Goal: Transaction & Acquisition: Purchase product/service

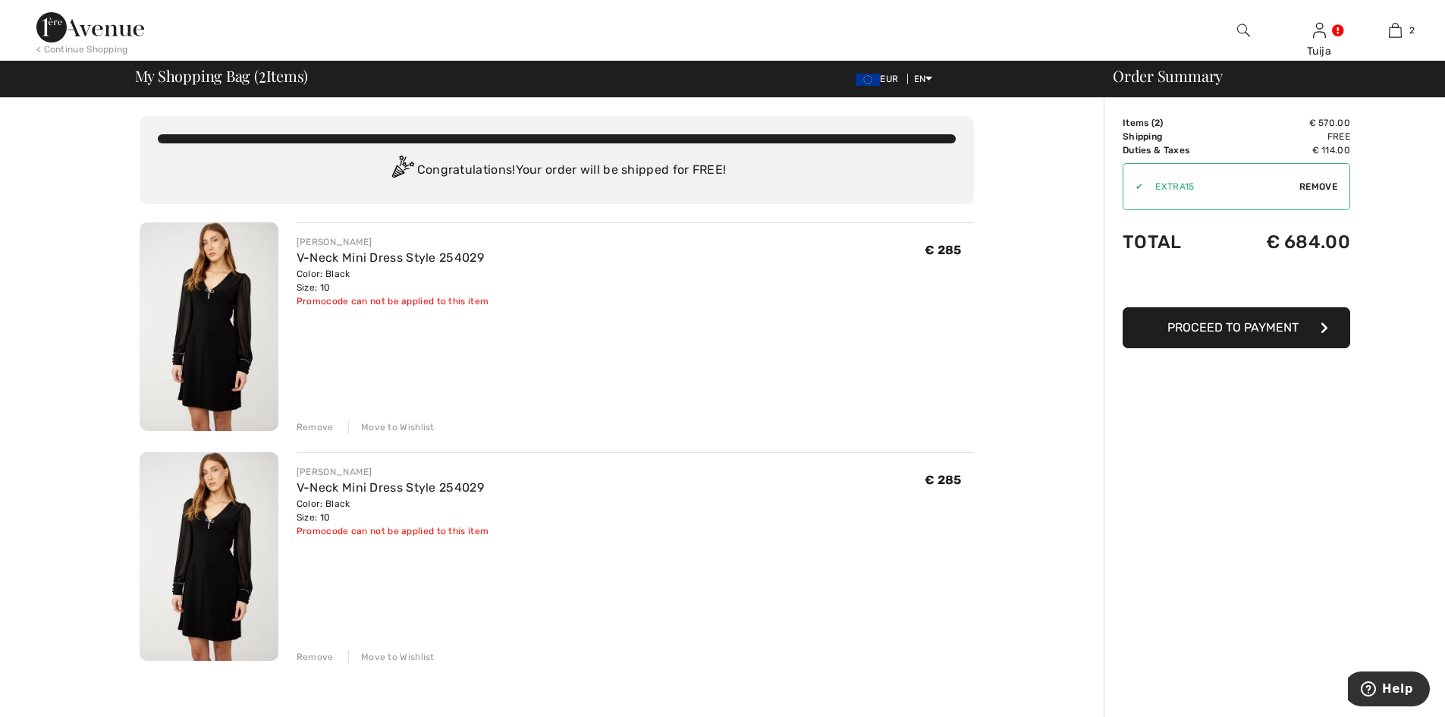
click at [312, 656] on div "Remove" at bounding box center [315, 657] width 37 height 14
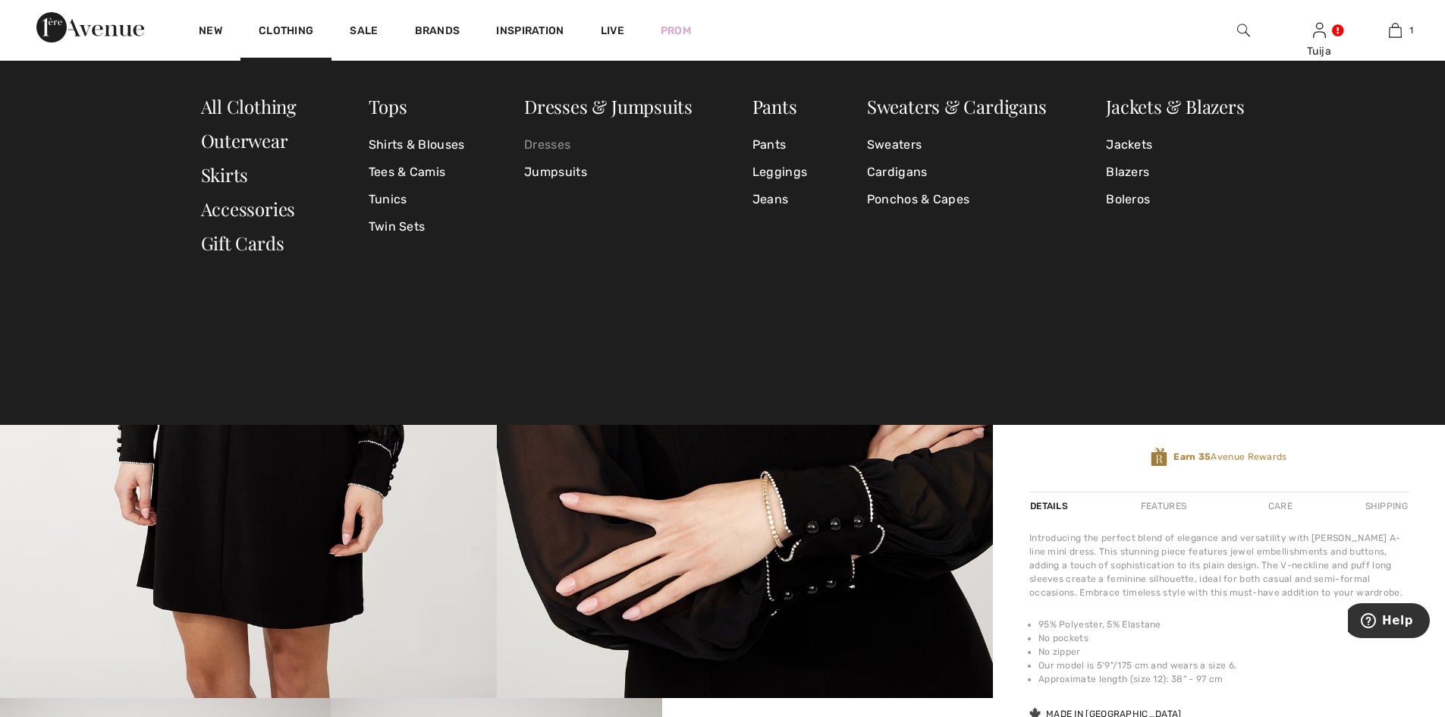
click at [533, 148] on link "Dresses" at bounding box center [608, 144] width 168 height 27
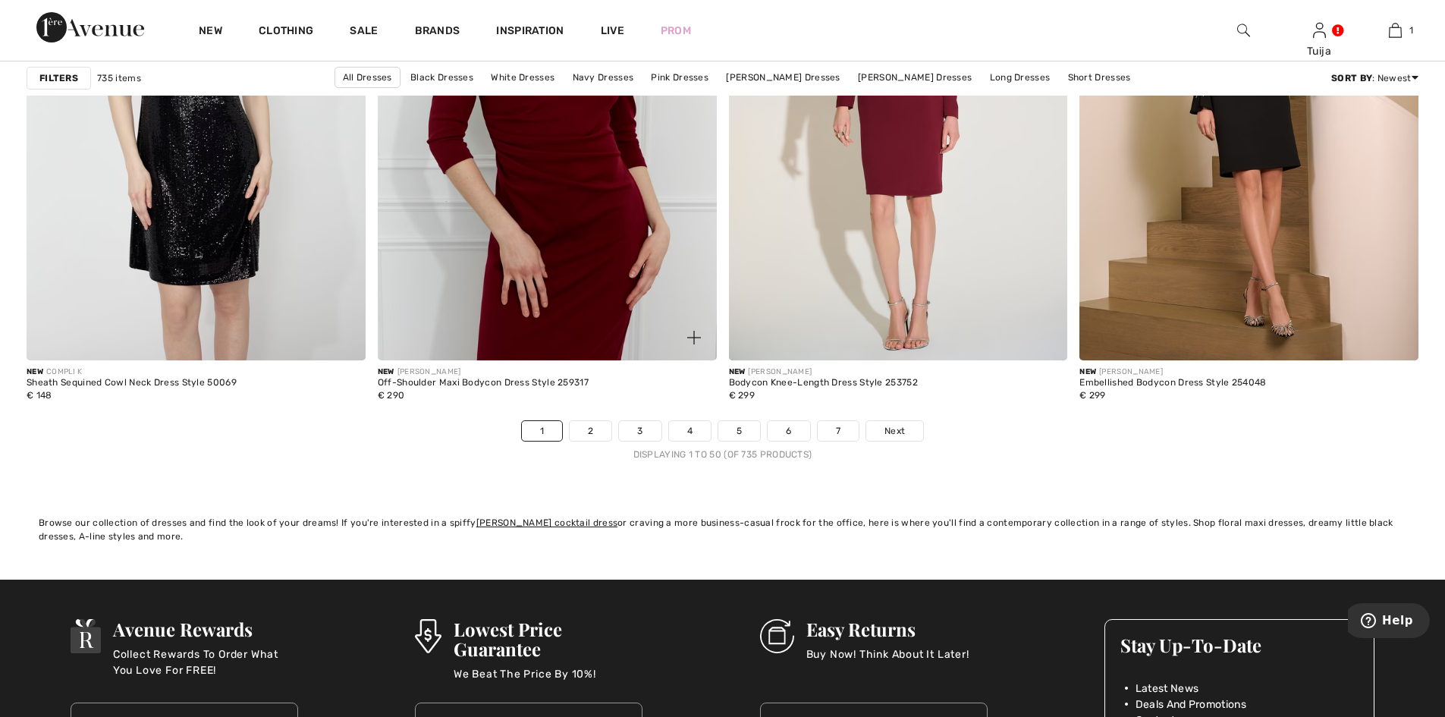
scroll to position [8725, 0]
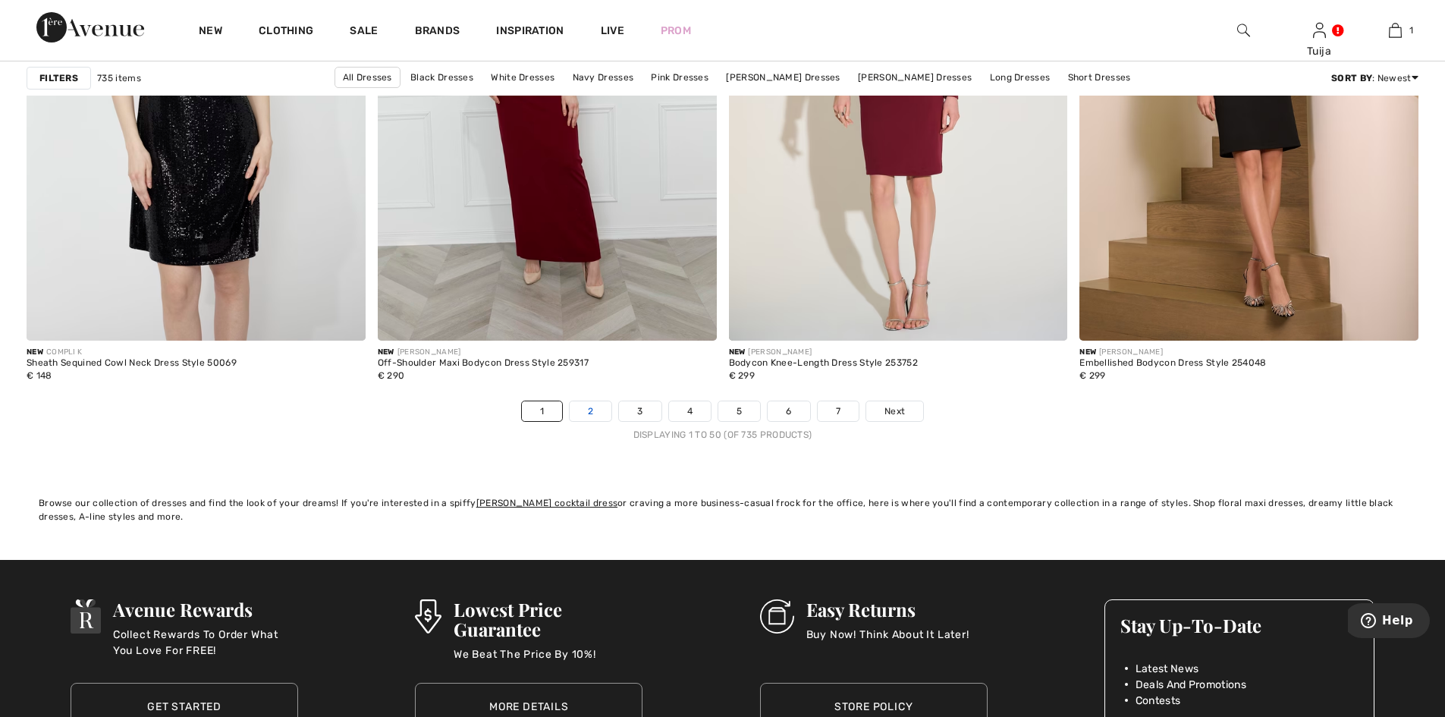
click at [588, 416] on link "2" at bounding box center [591, 411] width 42 height 20
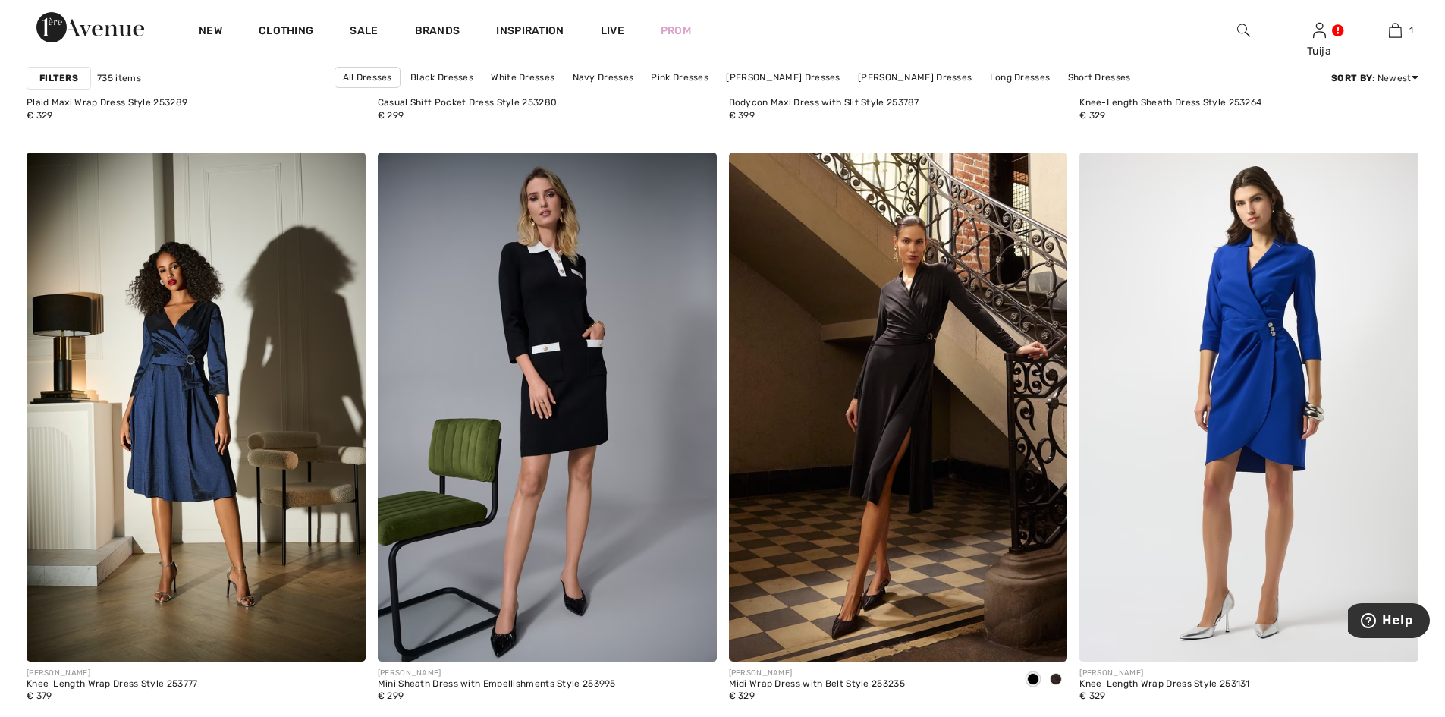
scroll to position [6449, 0]
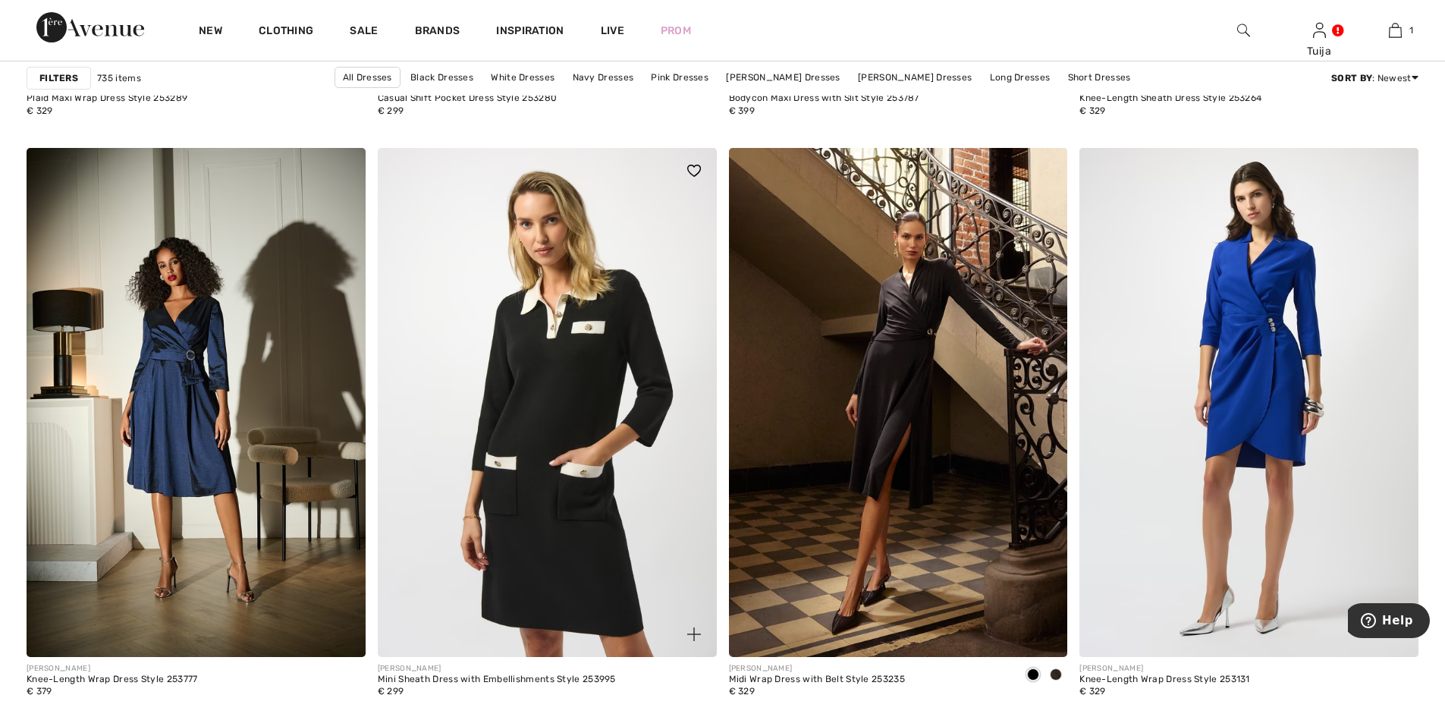
click at [553, 347] on img at bounding box center [547, 402] width 339 height 508
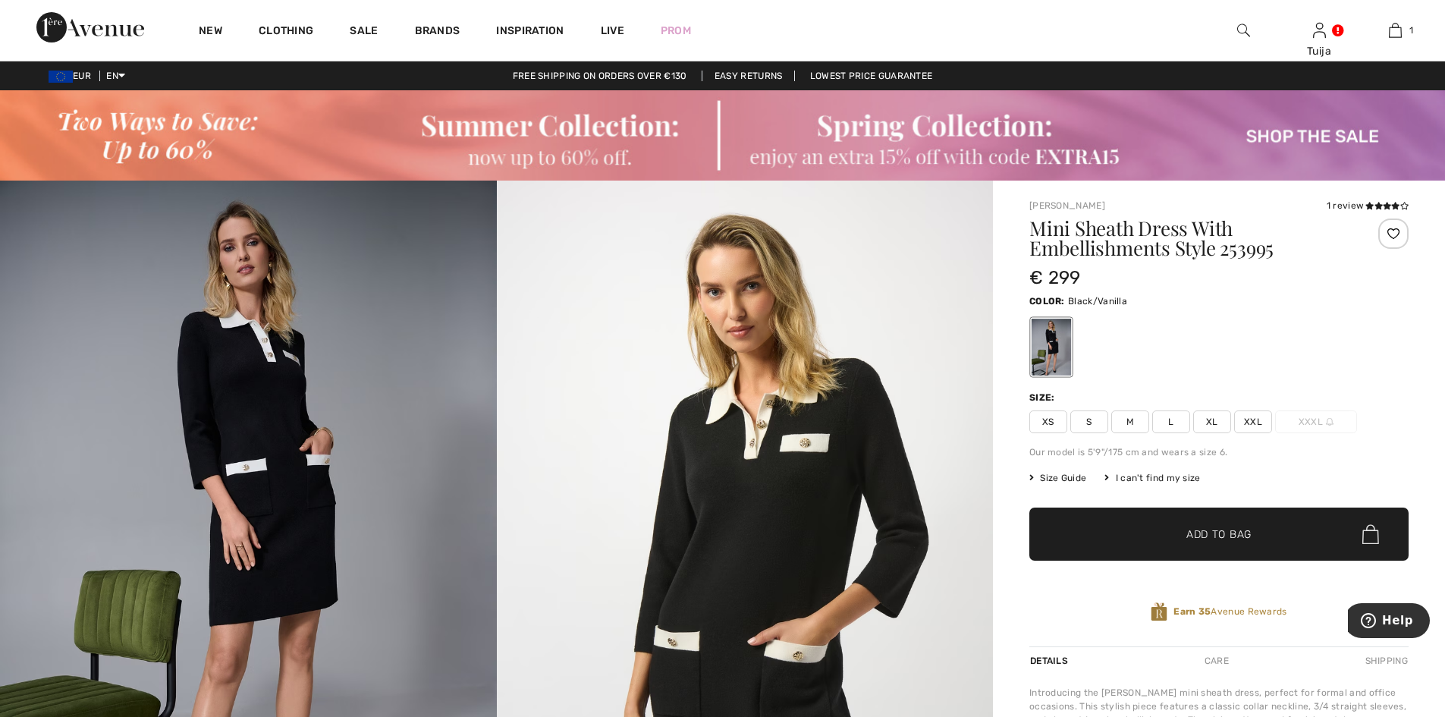
click at [1132, 420] on span "M" at bounding box center [1131, 421] width 38 height 23
click at [1101, 521] on span "✔ Added to Bag Add to Bag" at bounding box center [1219, 534] width 379 height 53
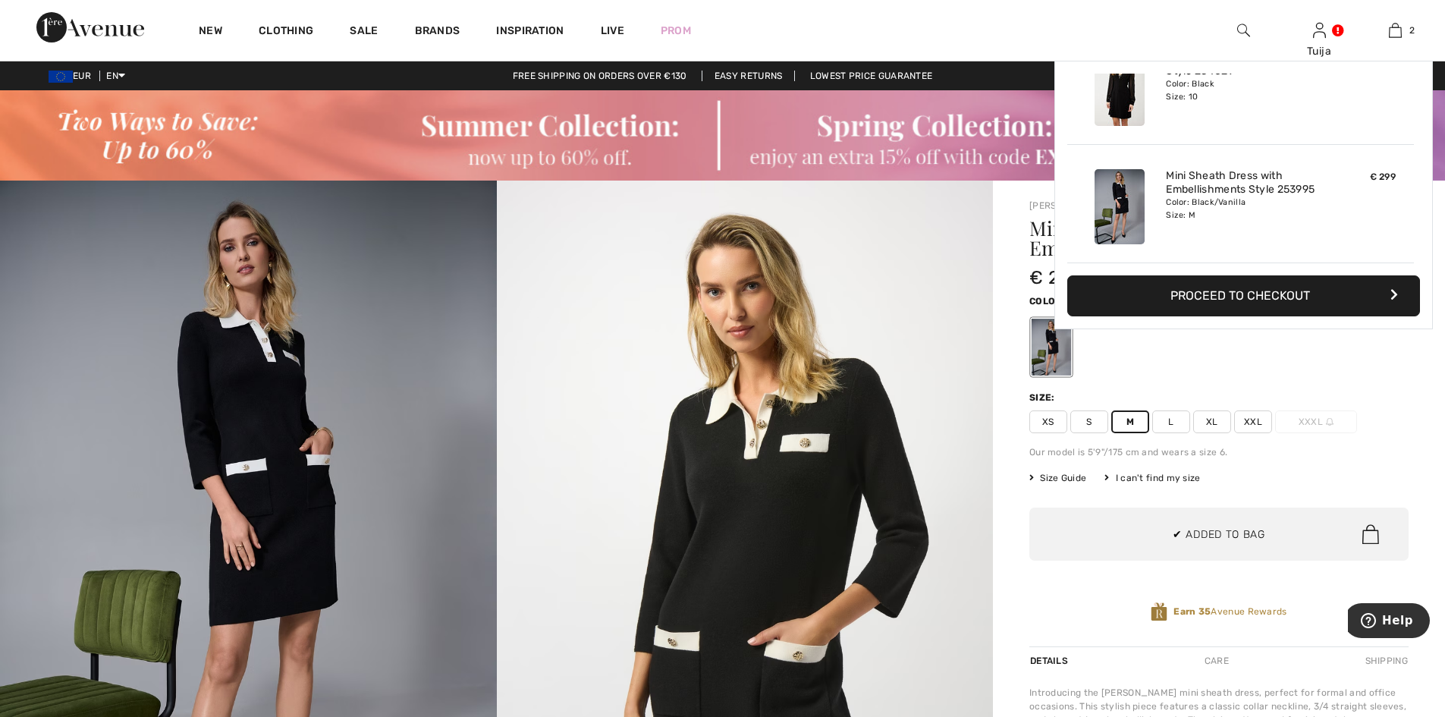
scroll to position [47, 0]
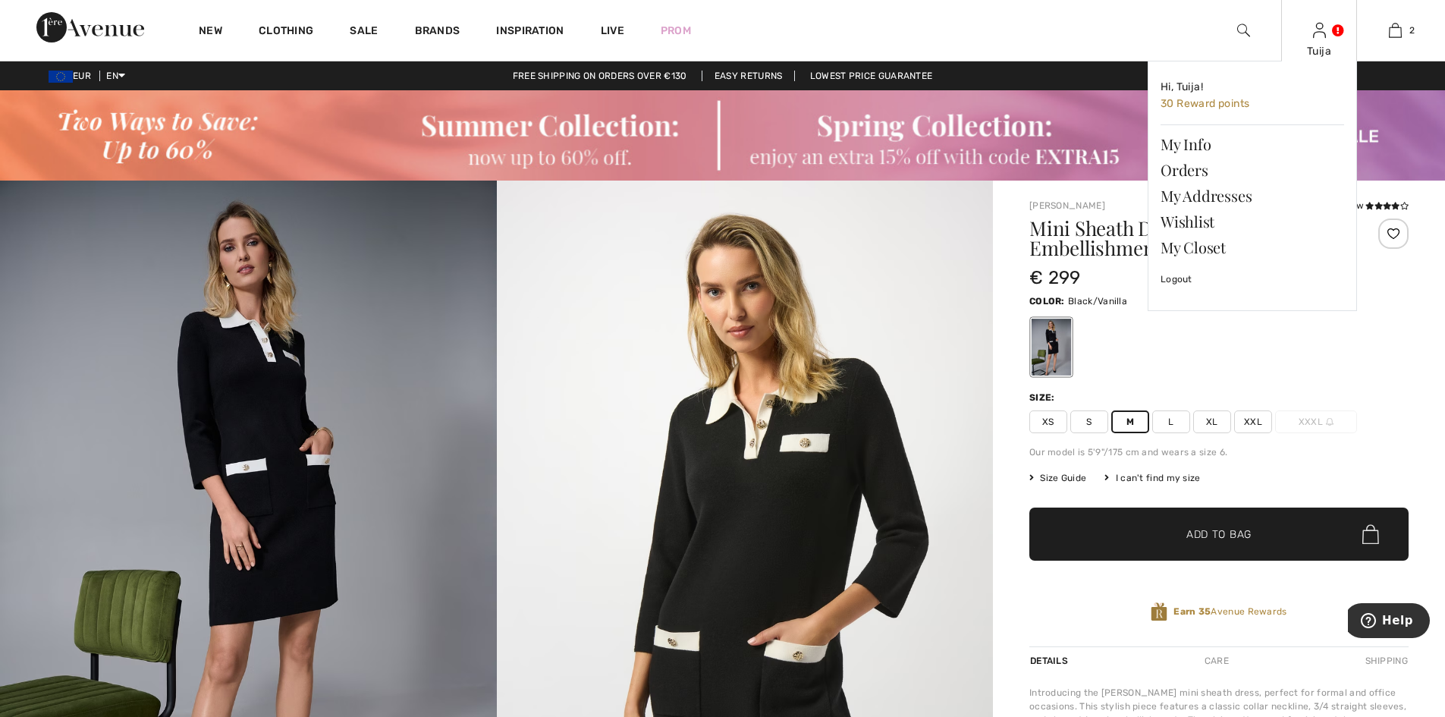
click at [1315, 30] on img at bounding box center [1319, 30] width 13 height 18
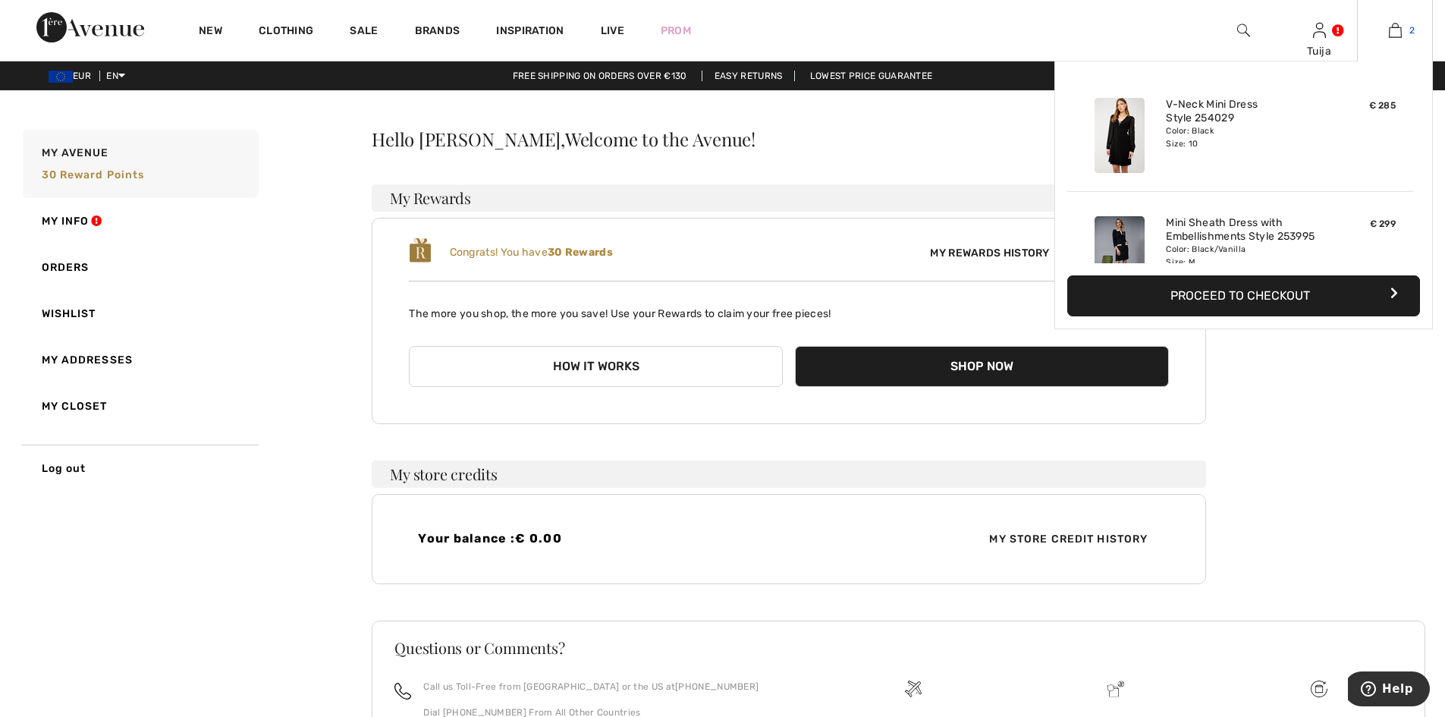
click at [1400, 32] on img at bounding box center [1395, 30] width 13 height 18
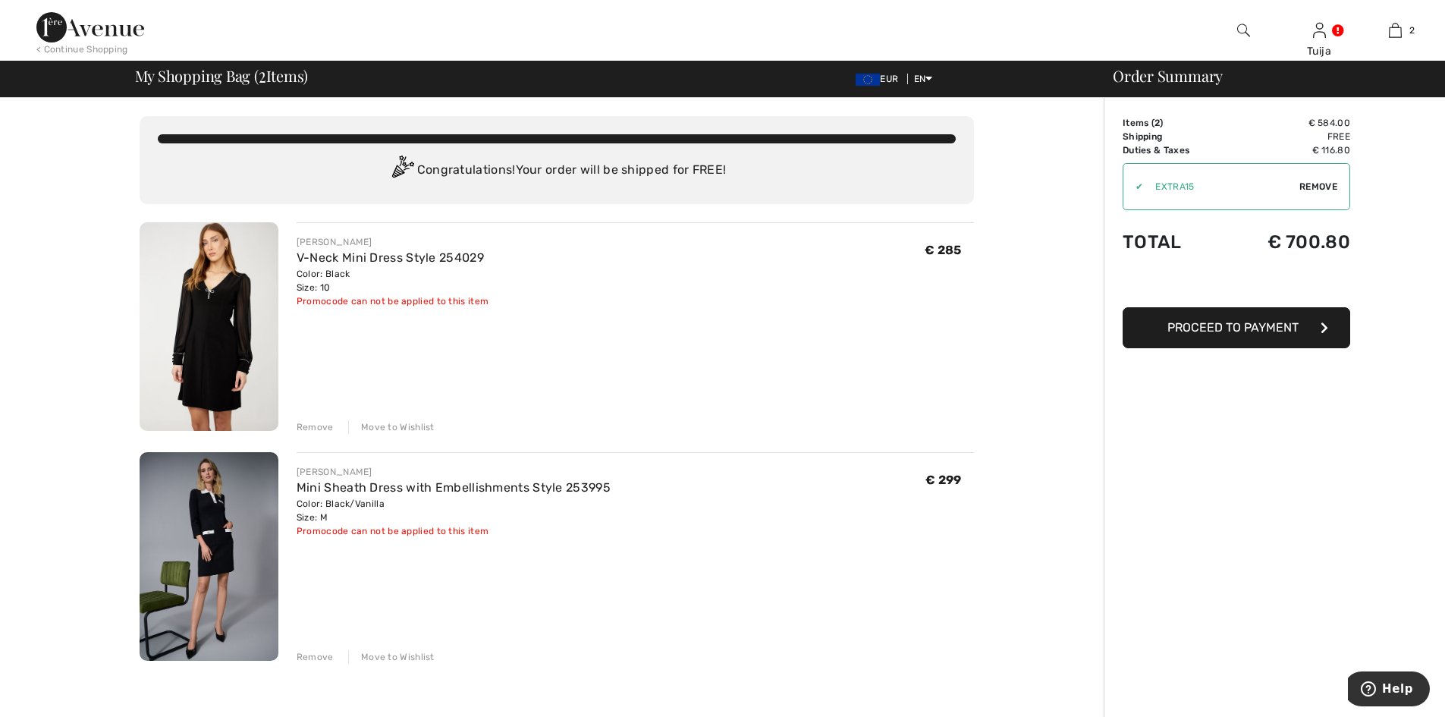
click at [1200, 329] on span "Proceed to Payment" at bounding box center [1233, 327] width 131 height 14
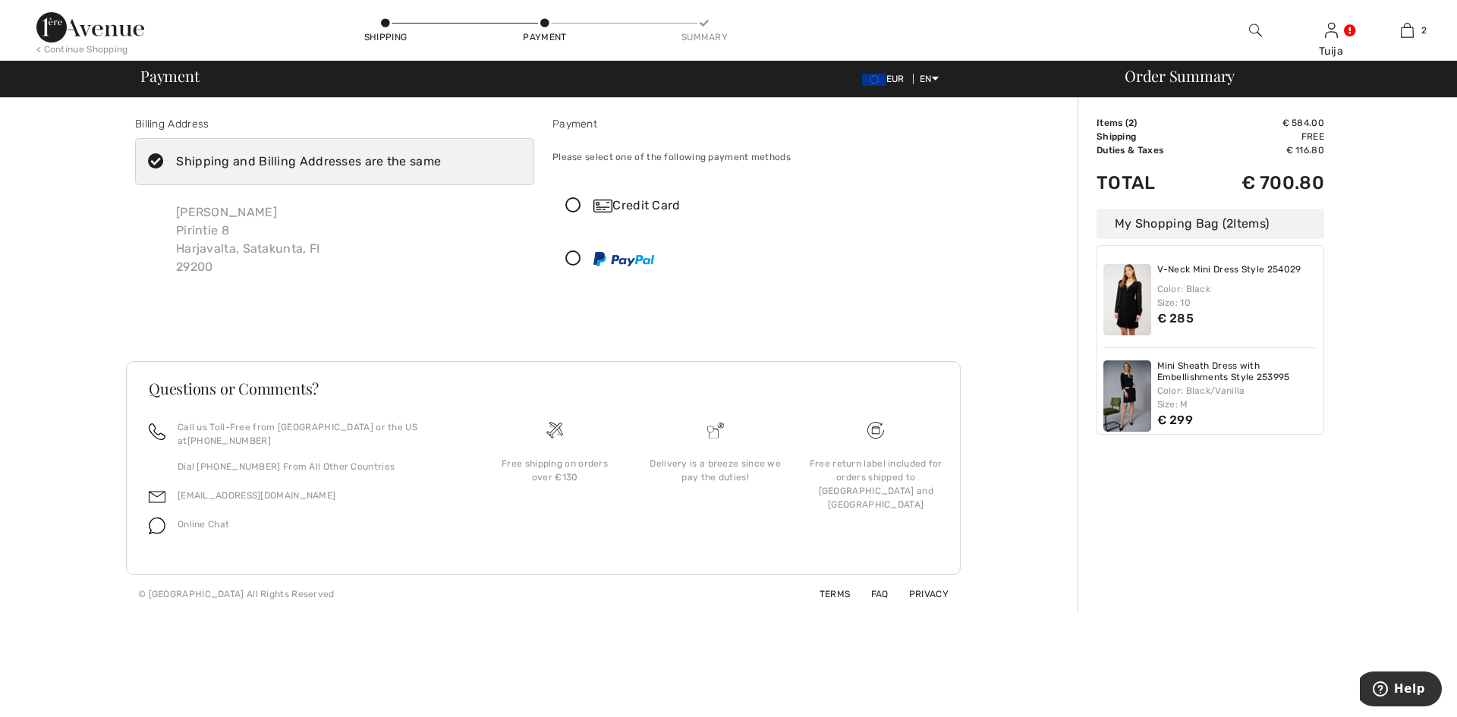
click at [573, 261] on icon at bounding box center [573, 259] width 40 height 16
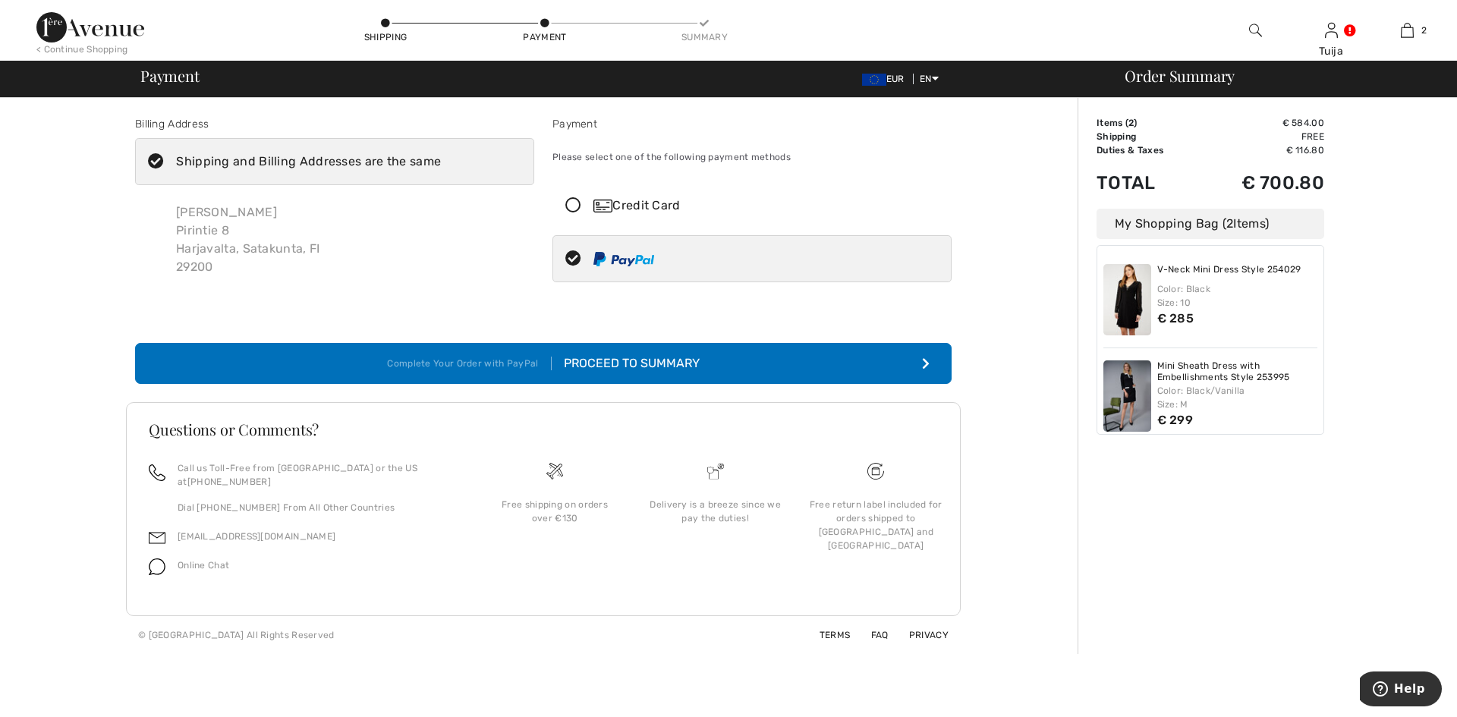
click at [596, 369] on div "Proceed to Summary" at bounding box center [626, 363] width 148 height 18
click at [574, 206] on icon at bounding box center [573, 206] width 40 height 16
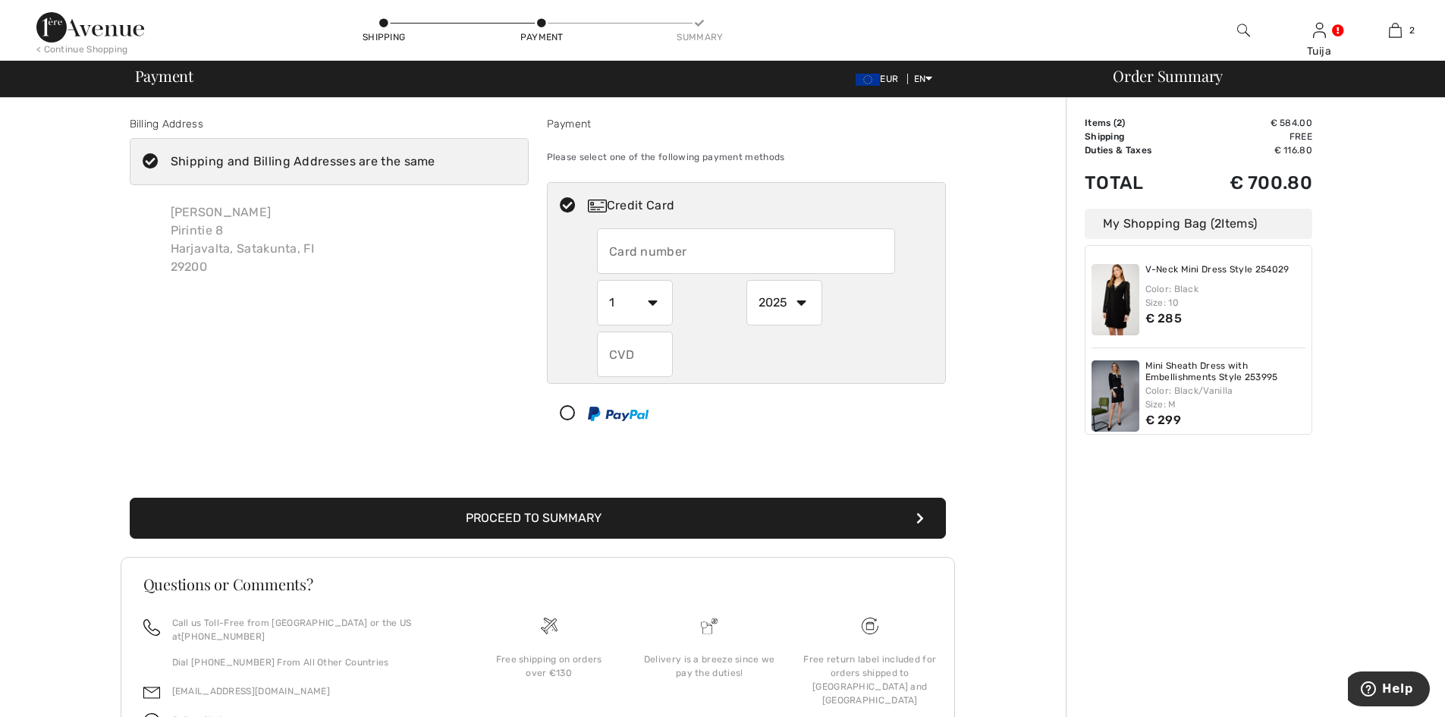
click at [625, 253] on input "text" at bounding box center [746, 251] width 298 height 46
type input "[CREDIT_CARD_NUMBER]"
click at [652, 307] on select "1 2 3 4 5 6 7 8 9 10 11 12" at bounding box center [635, 303] width 76 height 46
select select "12"
click at [597, 280] on select "1 2 3 4 5 6 7 8 9 10 11 12" at bounding box center [635, 303] width 76 height 46
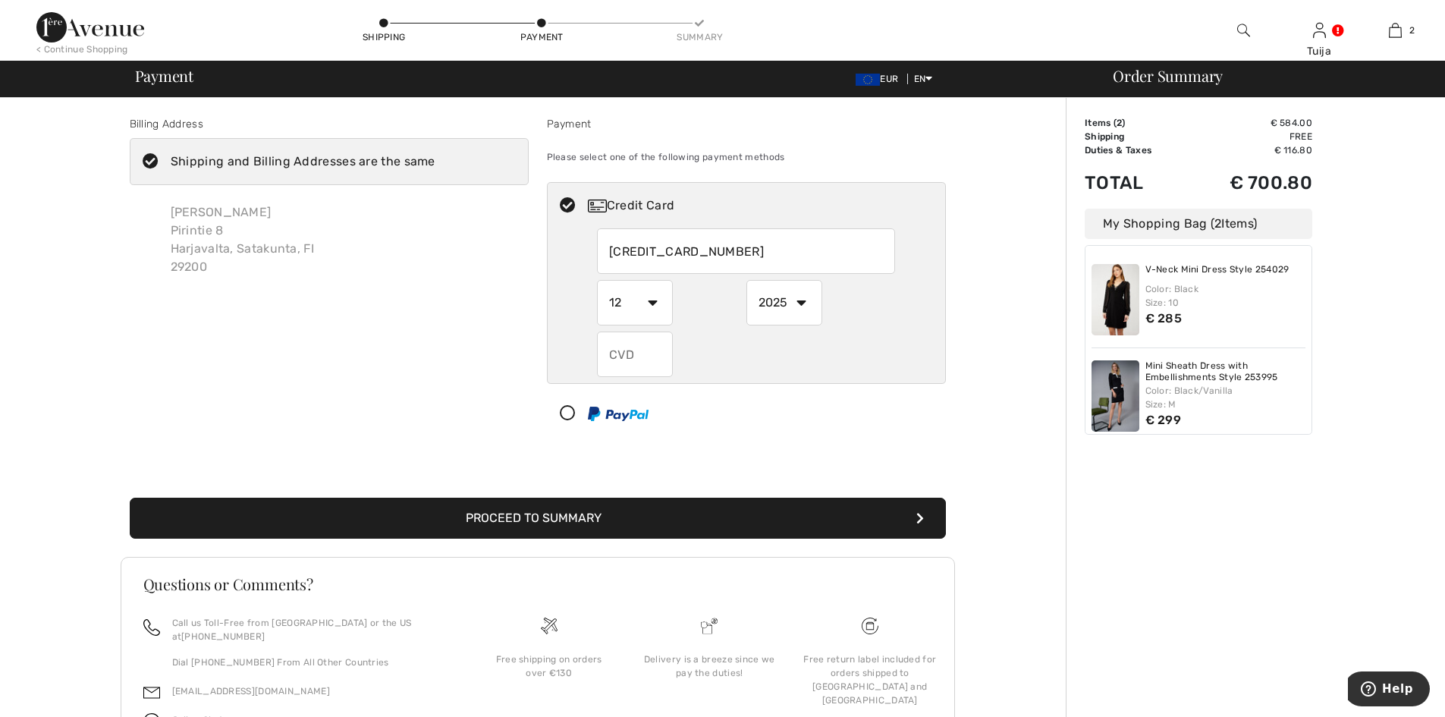
click at [798, 304] on select "2025 2026 2027 2028 2029 2030 2031 2032 2033 2034 2035" at bounding box center [785, 303] width 76 height 46
select select "2028"
click at [747, 280] on select "2025 2026 2027 2028 2029 2030 2031 2032 2033 2034 2035" at bounding box center [785, 303] width 76 height 46
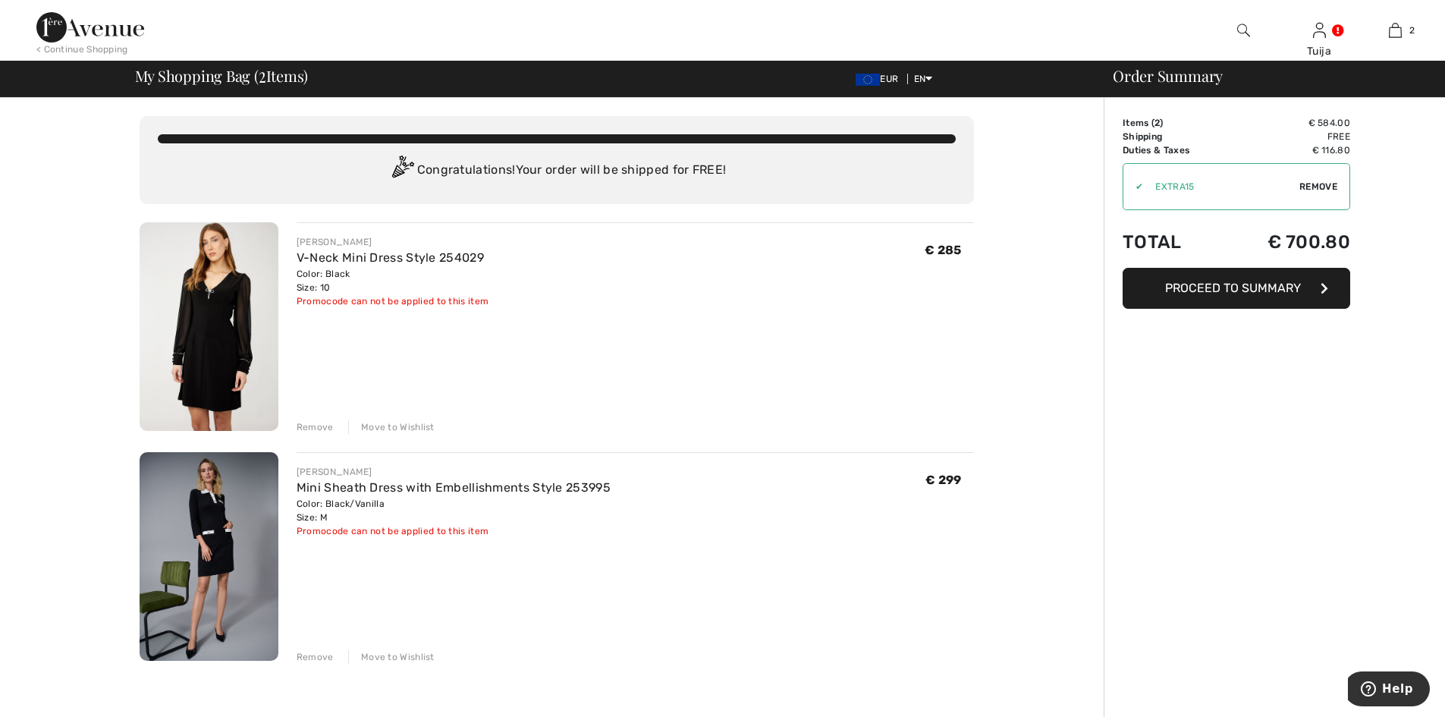
click at [1181, 282] on span "Proceed to Summary" at bounding box center [1233, 288] width 136 height 14
click at [1188, 289] on span "Proceed to Summary" at bounding box center [1233, 288] width 136 height 14
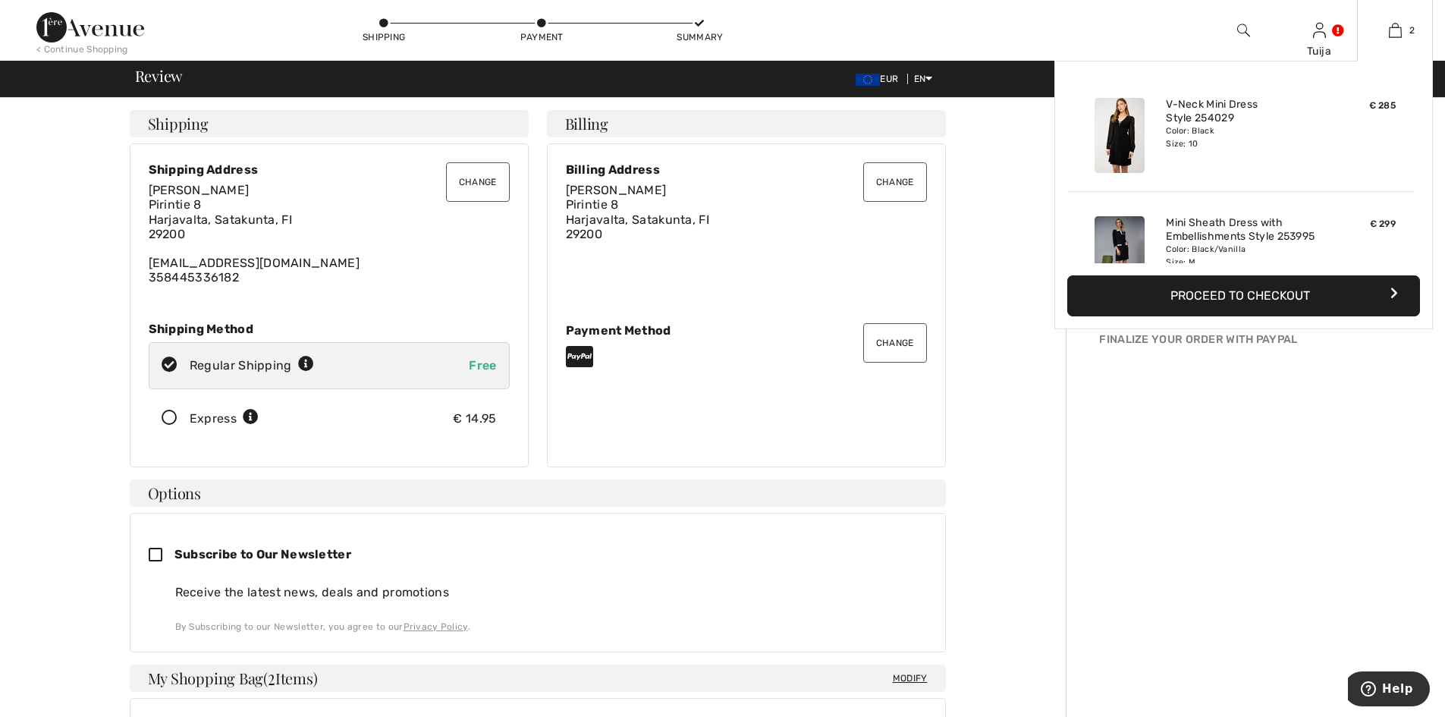
click at [1338, 291] on button "Proceed to Checkout" at bounding box center [1244, 295] width 353 height 41
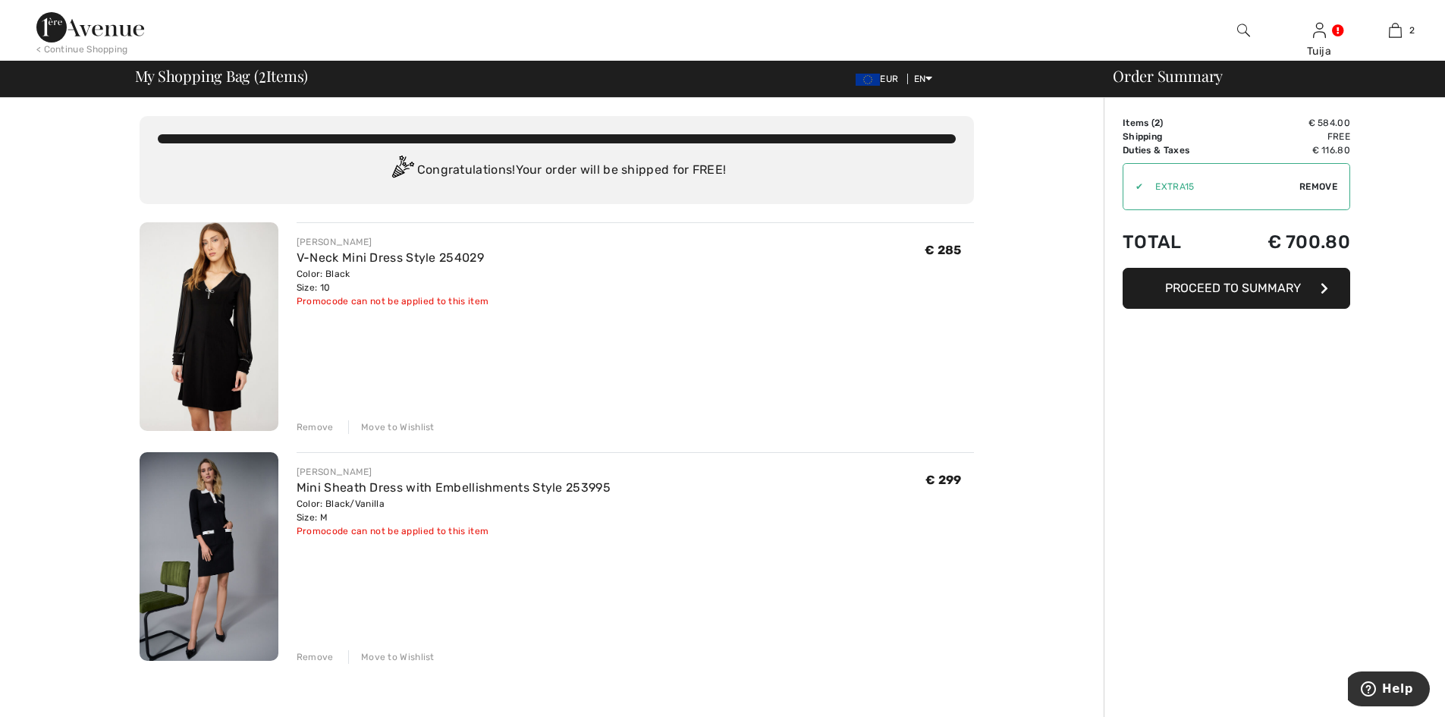
click at [1238, 287] on span "Proceed to Summary" at bounding box center [1233, 288] width 136 height 14
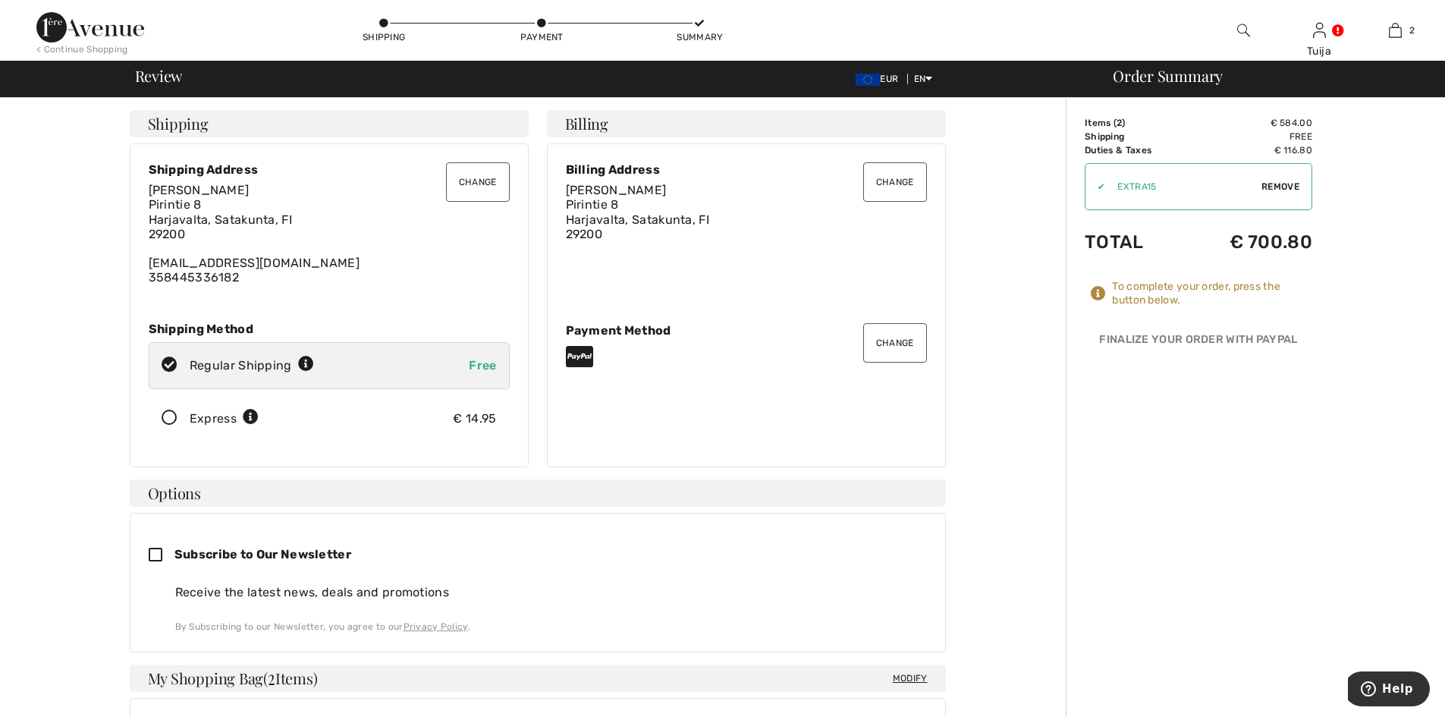
click at [888, 344] on button "Change" at bounding box center [895, 342] width 64 height 39
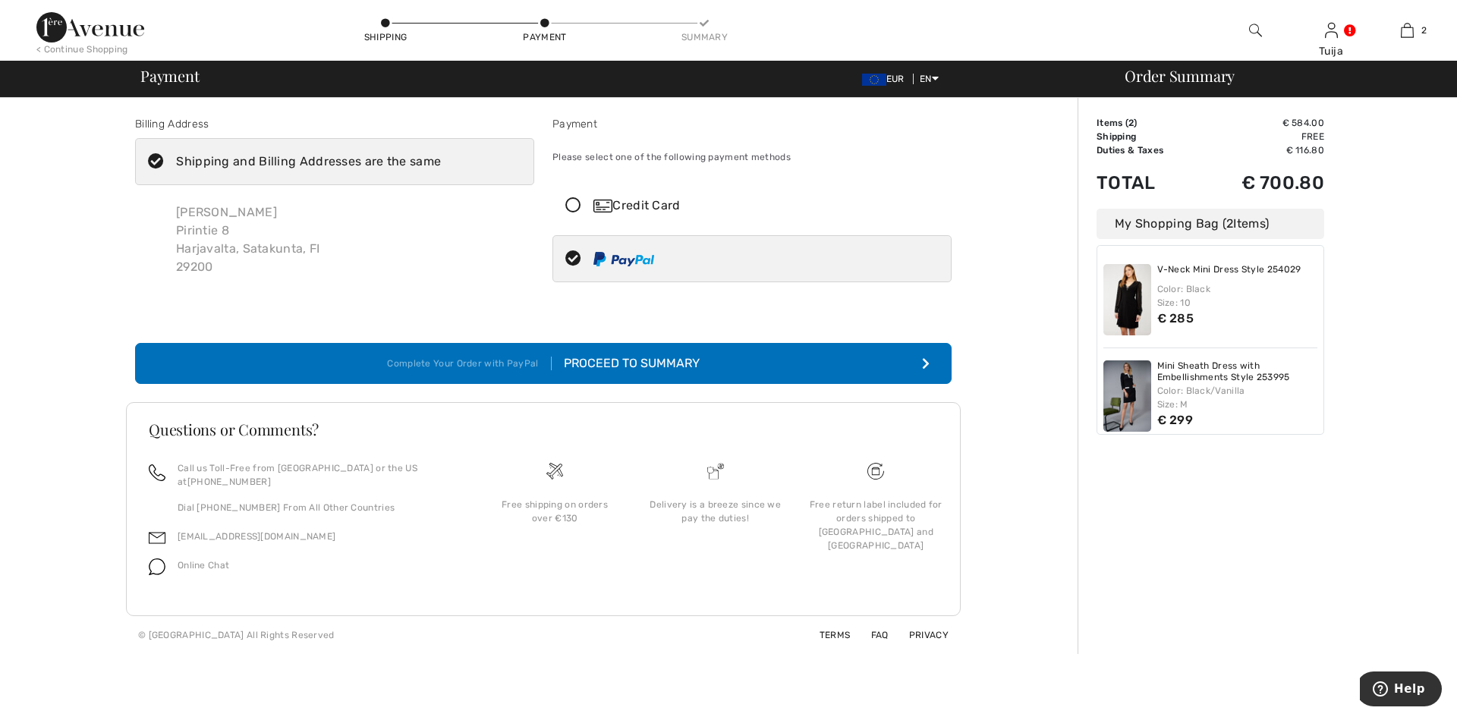
click at [571, 203] on icon at bounding box center [573, 206] width 40 height 16
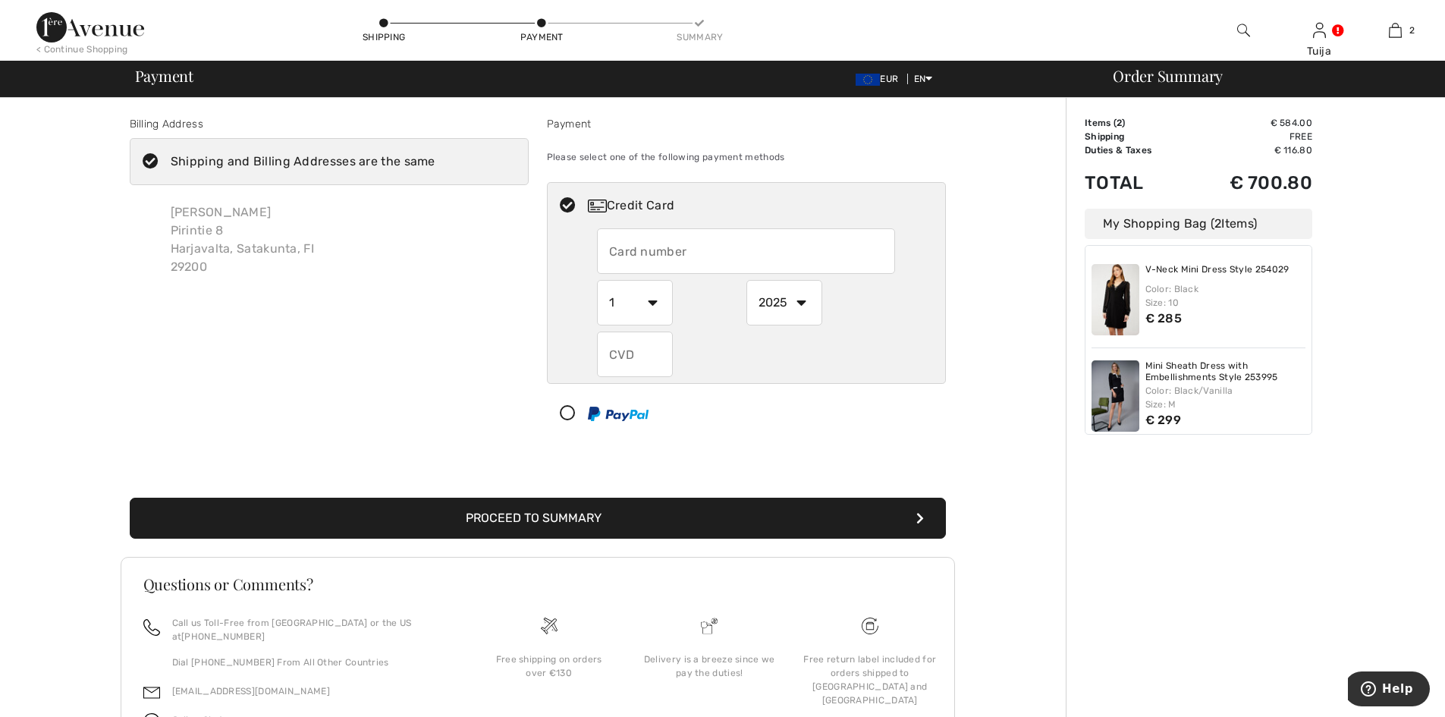
click at [625, 240] on input "text" at bounding box center [746, 251] width 298 height 46
type input "5521530000200670"
click at [647, 304] on select "1 2 3 4 5 6 7 8 9 10 11 12" at bounding box center [635, 303] width 76 height 46
select select "12"
click at [597, 280] on select "1 2 3 4 5 6 7 8 9 10 11 12" at bounding box center [635, 303] width 76 height 46
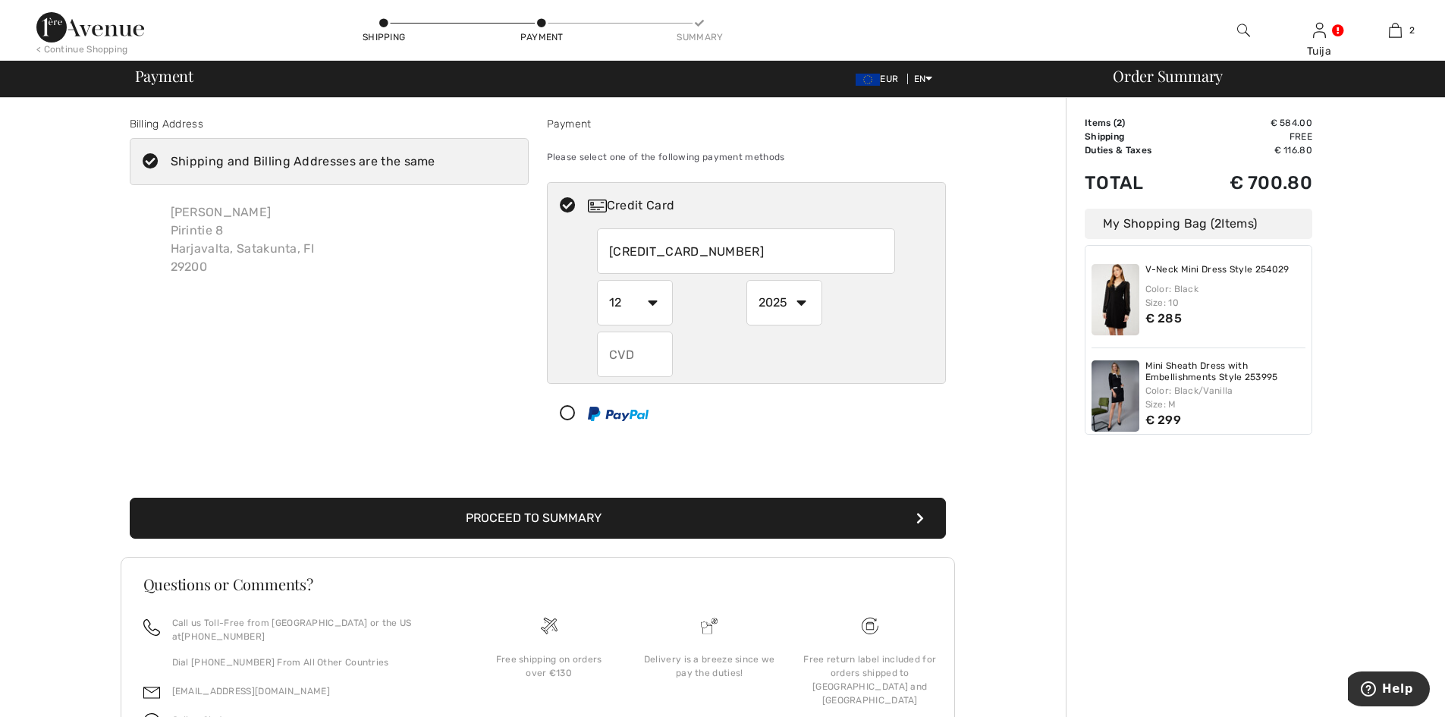
click at [803, 301] on select "2025 2026 2027 2028 2029 2030 2031 2032 2033 2034 2035" at bounding box center [785, 303] width 76 height 46
select select "2028"
click at [747, 280] on select "2025 2026 2027 2028 2029 2030 2031 2032 2033 2034 2035" at bounding box center [785, 303] width 76 height 46
click at [640, 355] on input "text" at bounding box center [635, 355] width 76 height 46
type input "018"
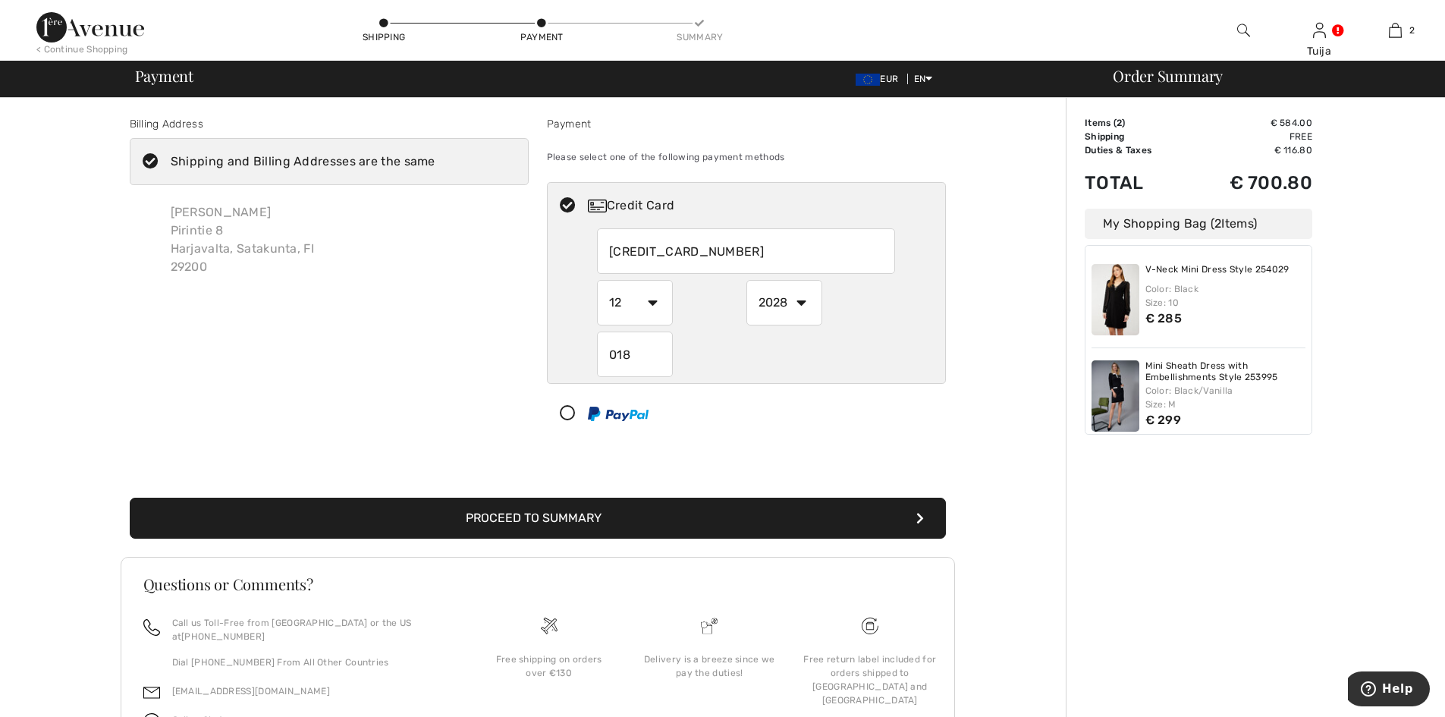
click at [130, 498] on button "Proceed to Summary" at bounding box center [538, 518] width 816 height 41
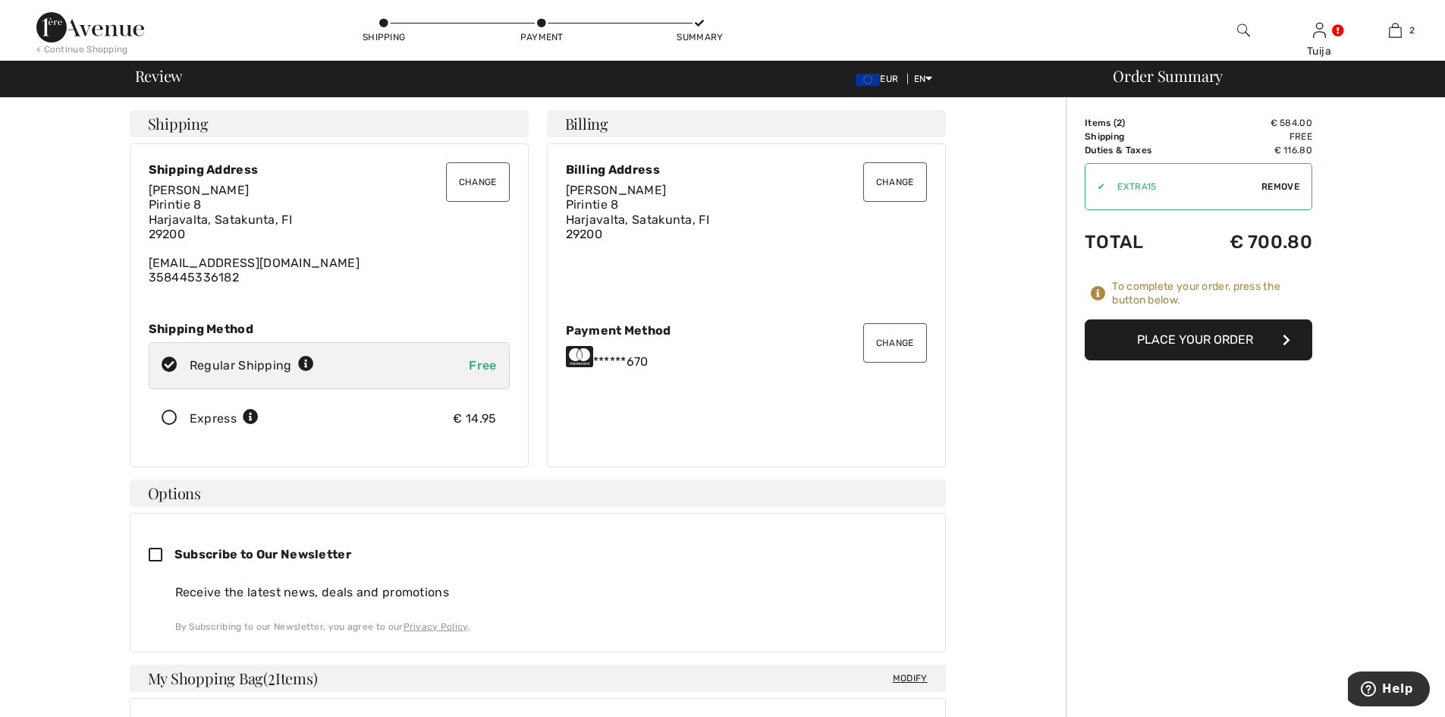
click at [1112, 347] on button "Place Your Order" at bounding box center [1199, 339] width 228 height 41
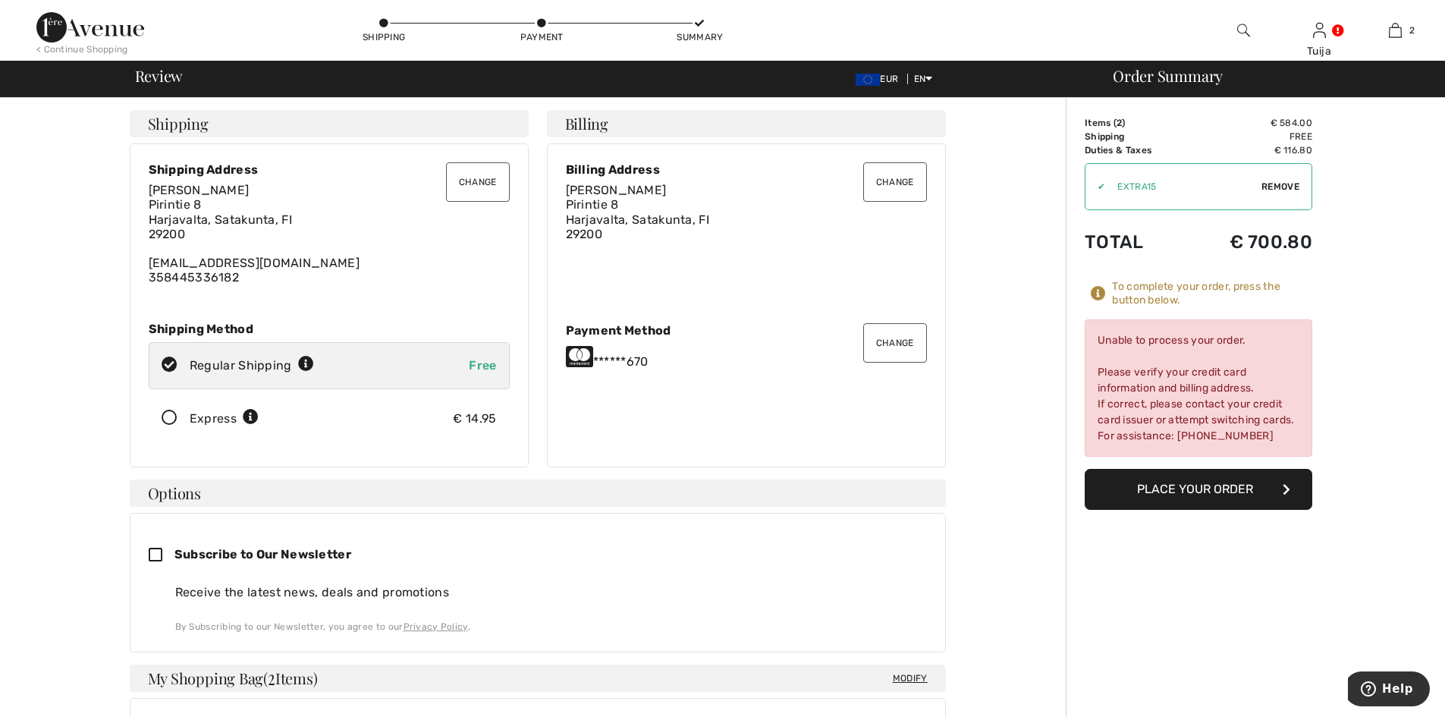
click at [1152, 486] on button "Place Your Order" at bounding box center [1199, 489] width 228 height 41
click at [888, 349] on button "Change" at bounding box center [895, 342] width 64 height 39
click at [888, 340] on button "Change" at bounding box center [895, 342] width 64 height 39
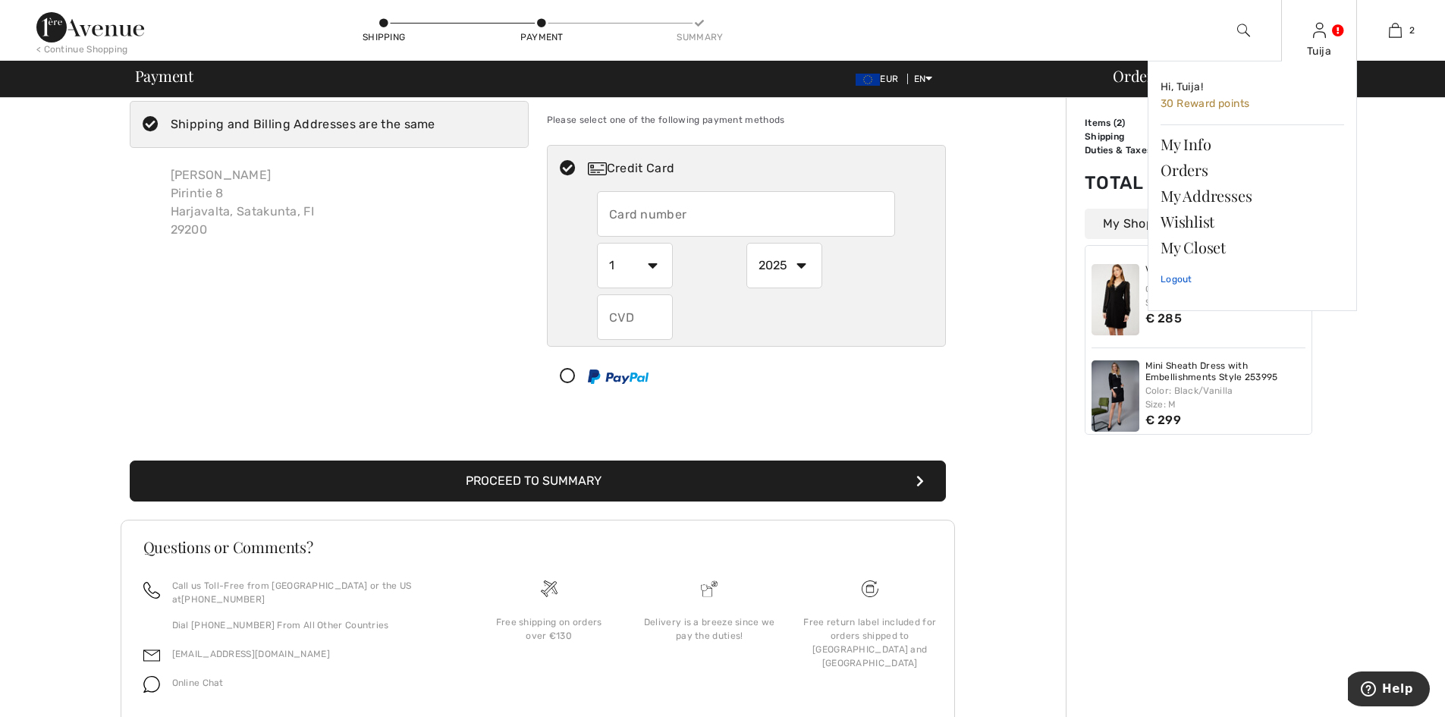
click at [1173, 279] on link "Logout" at bounding box center [1253, 279] width 184 height 38
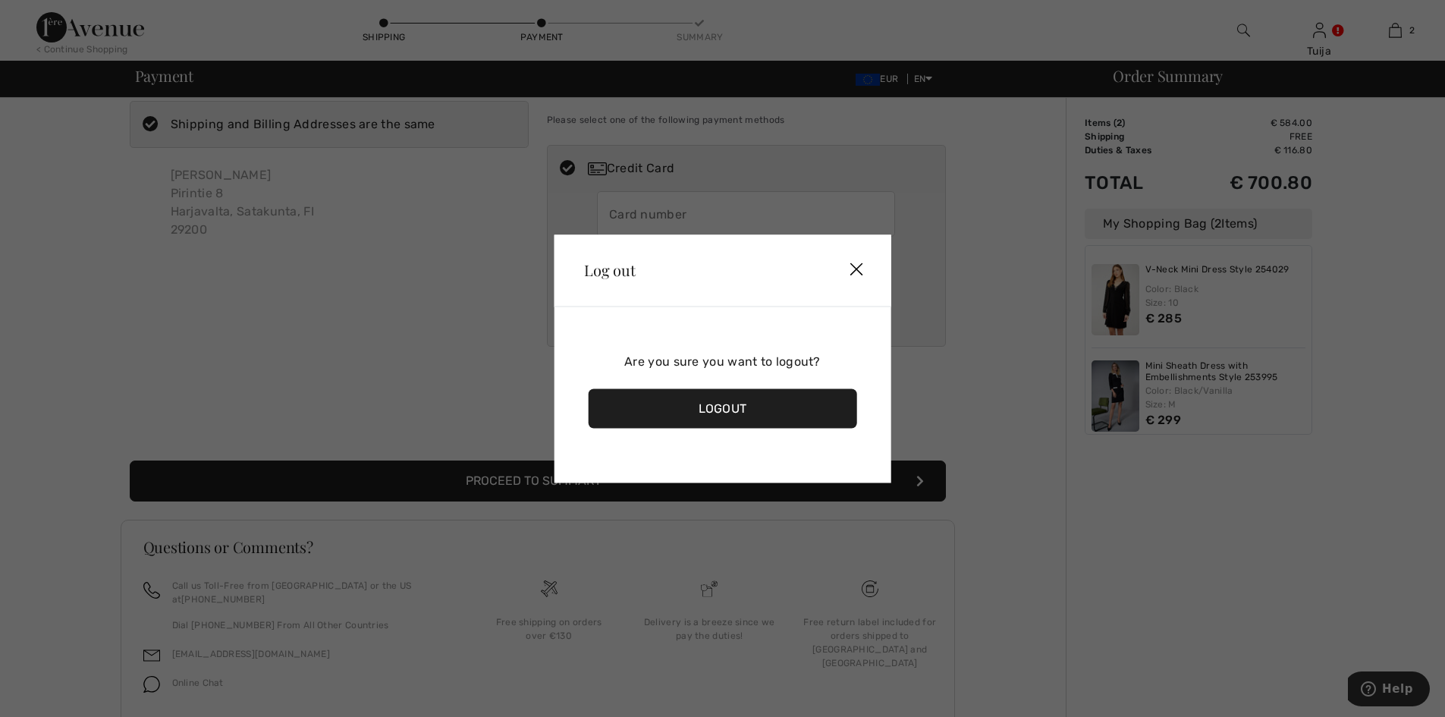
click at [755, 411] on div "Logout" at bounding box center [722, 407] width 269 height 39
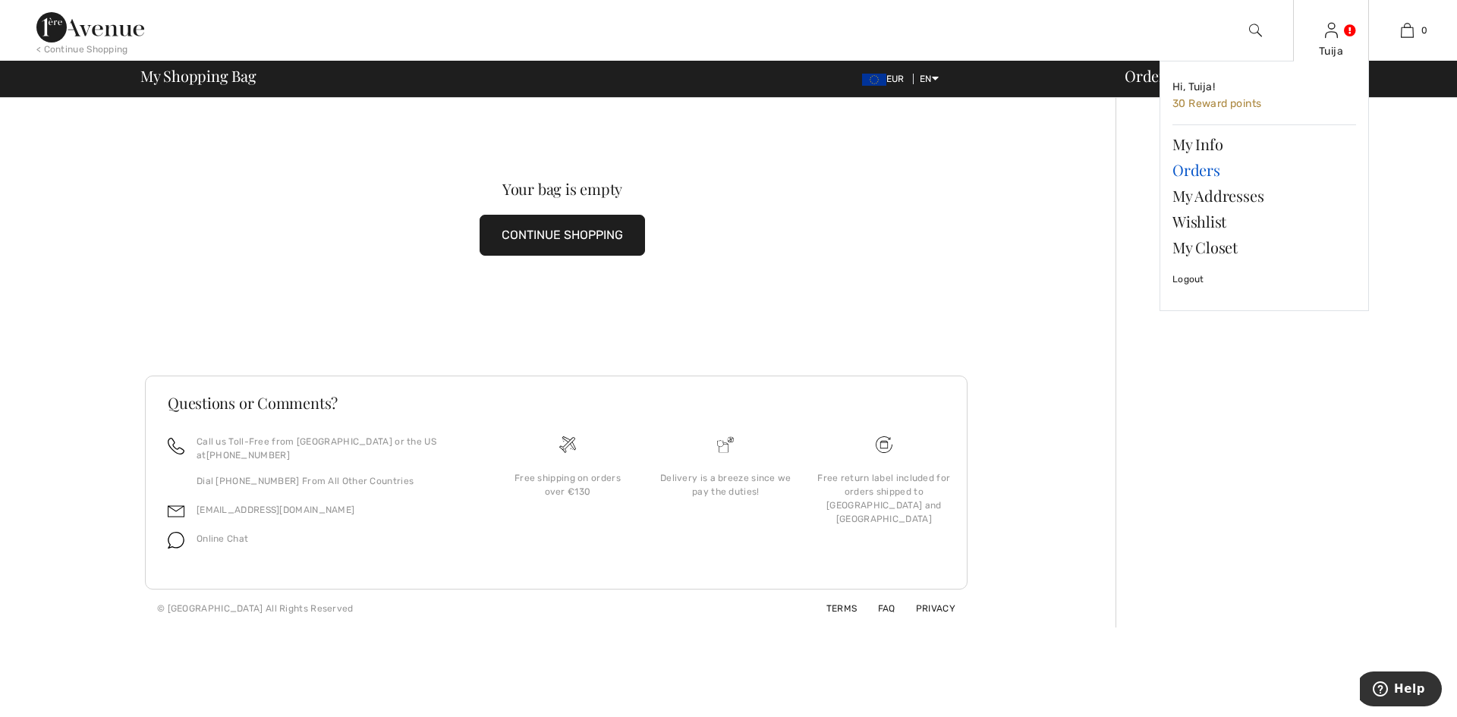
click at [1194, 165] on link "Orders" at bounding box center [1264, 170] width 184 height 26
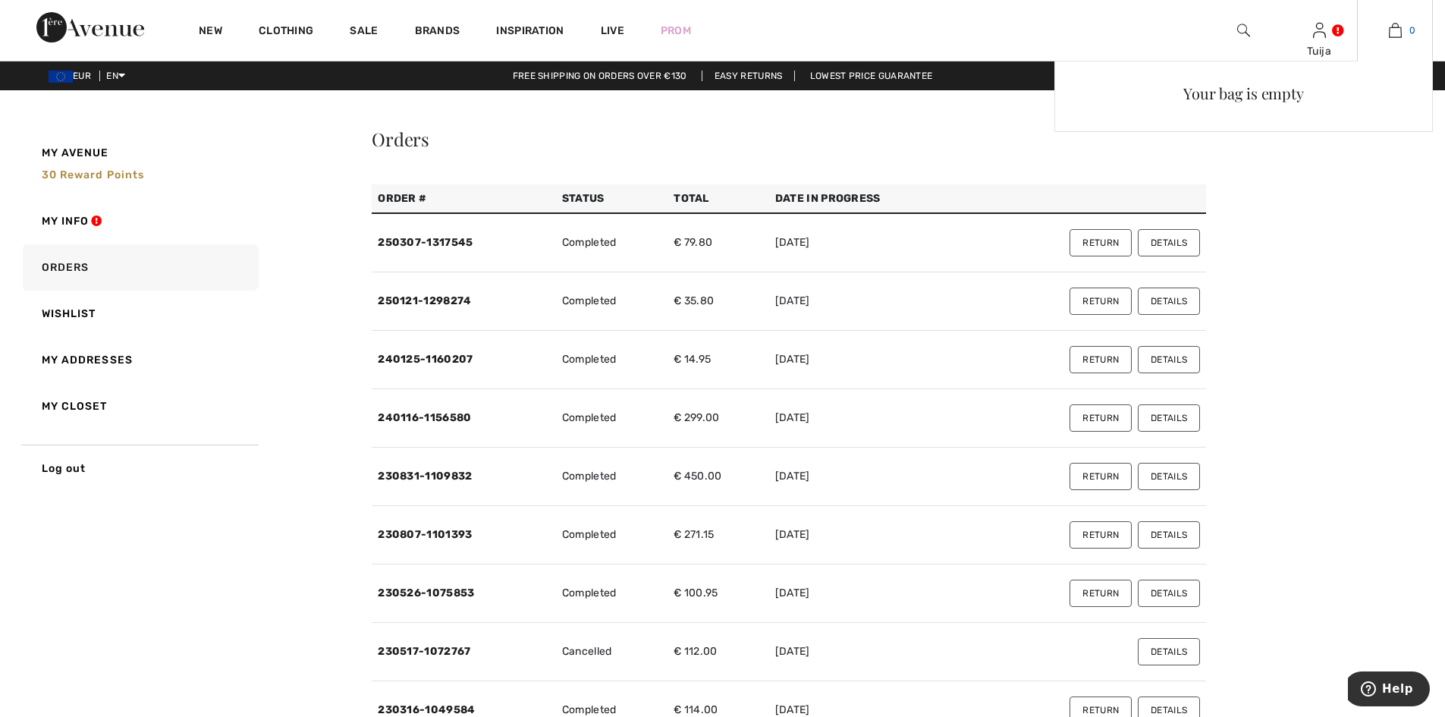
click at [1400, 31] on img at bounding box center [1395, 30] width 13 height 18
click at [1395, 33] on img at bounding box center [1395, 30] width 13 height 18
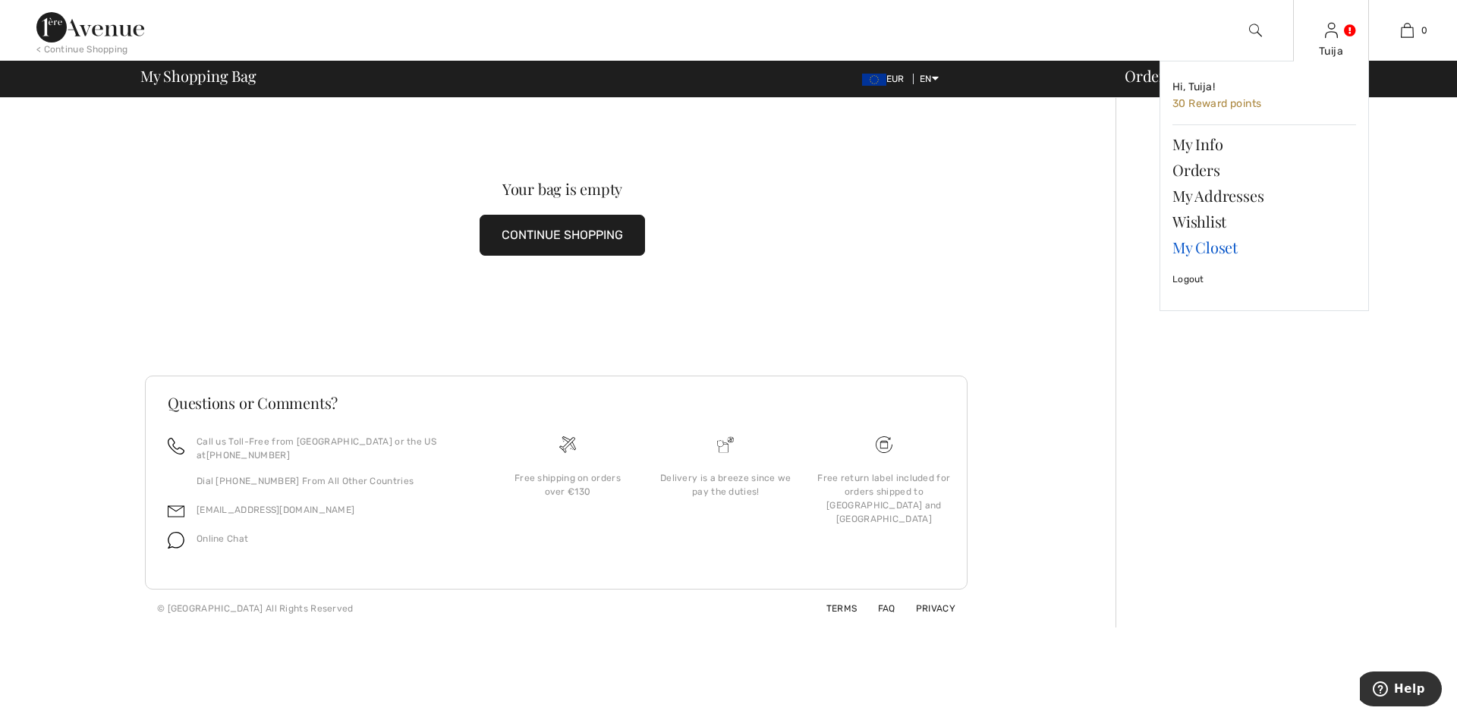
click at [1196, 246] on link "My Closet" at bounding box center [1264, 247] width 184 height 26
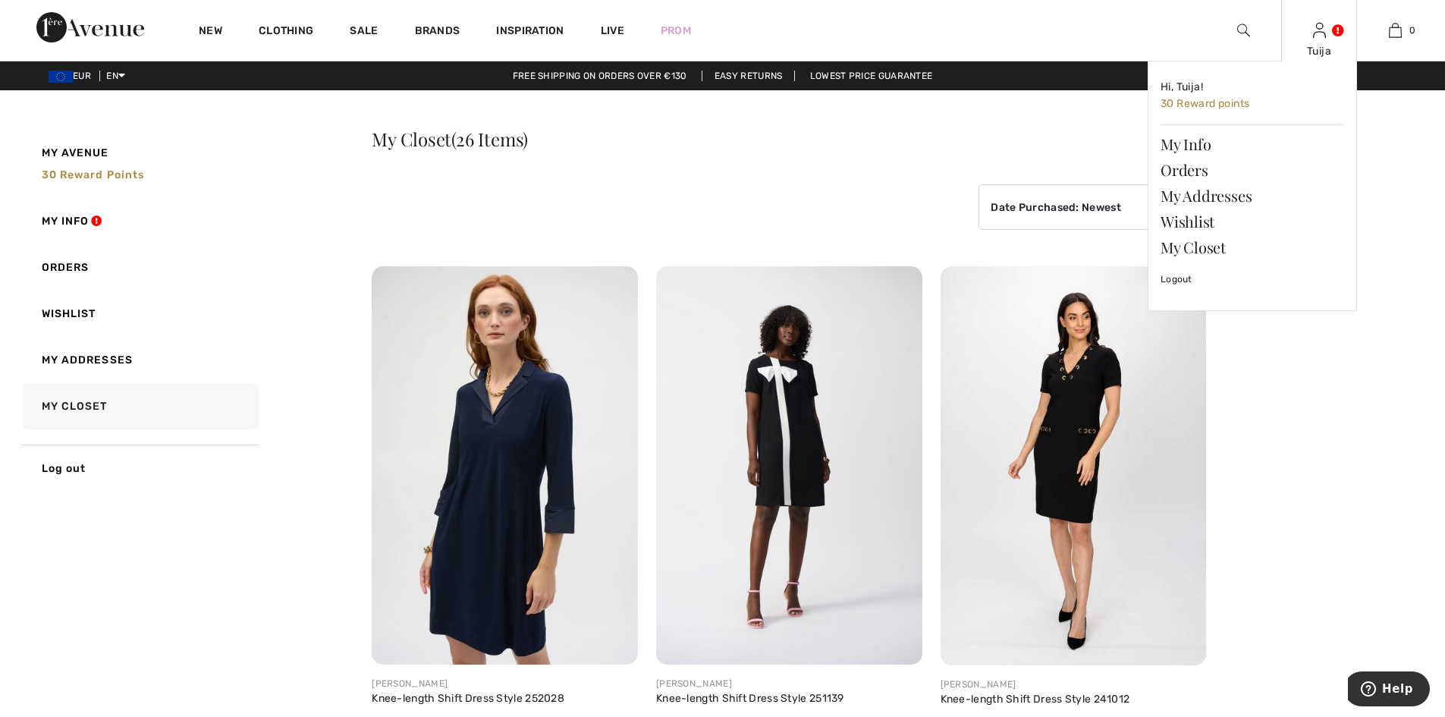
click at [1321, 39] on img at bounding box center [1319, 30] width 13 height 18
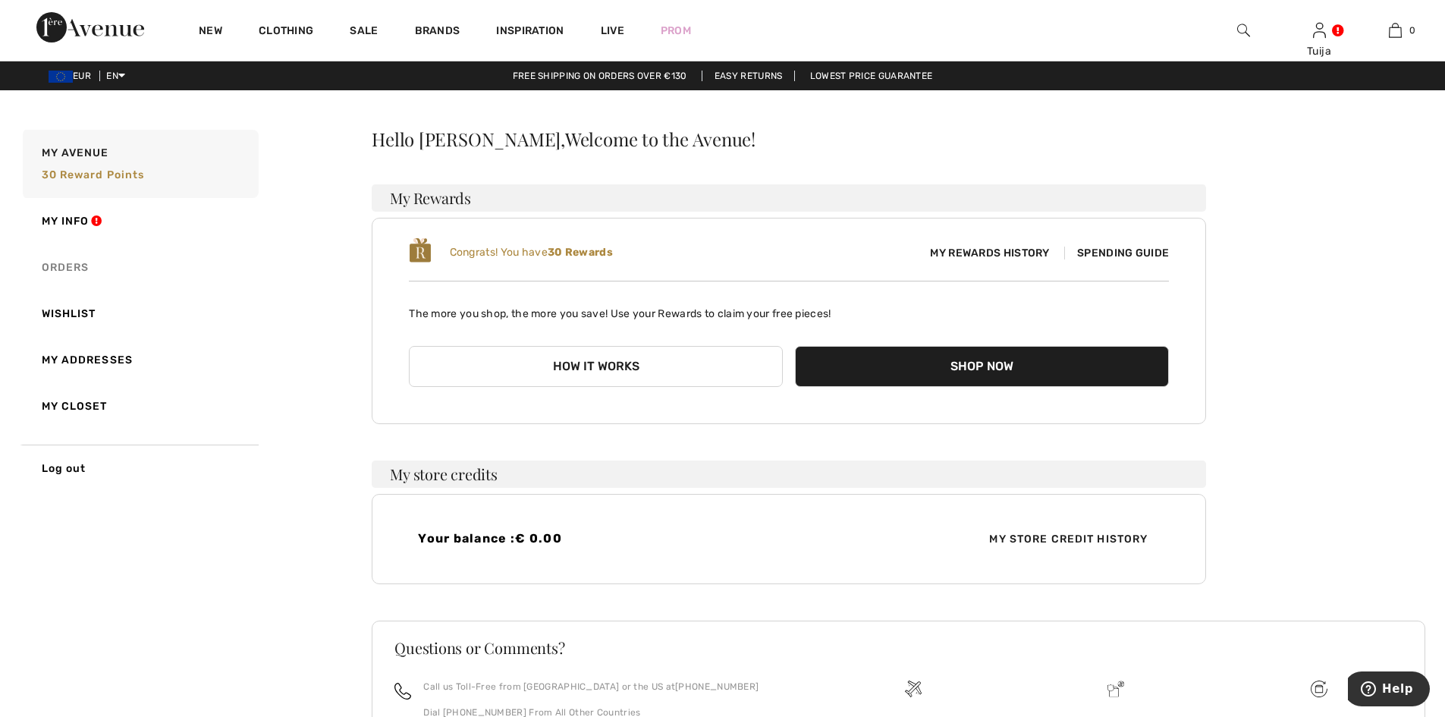
click at [77, 266] on link "Orders" at bounding box center [139, 267] width 239 height 46
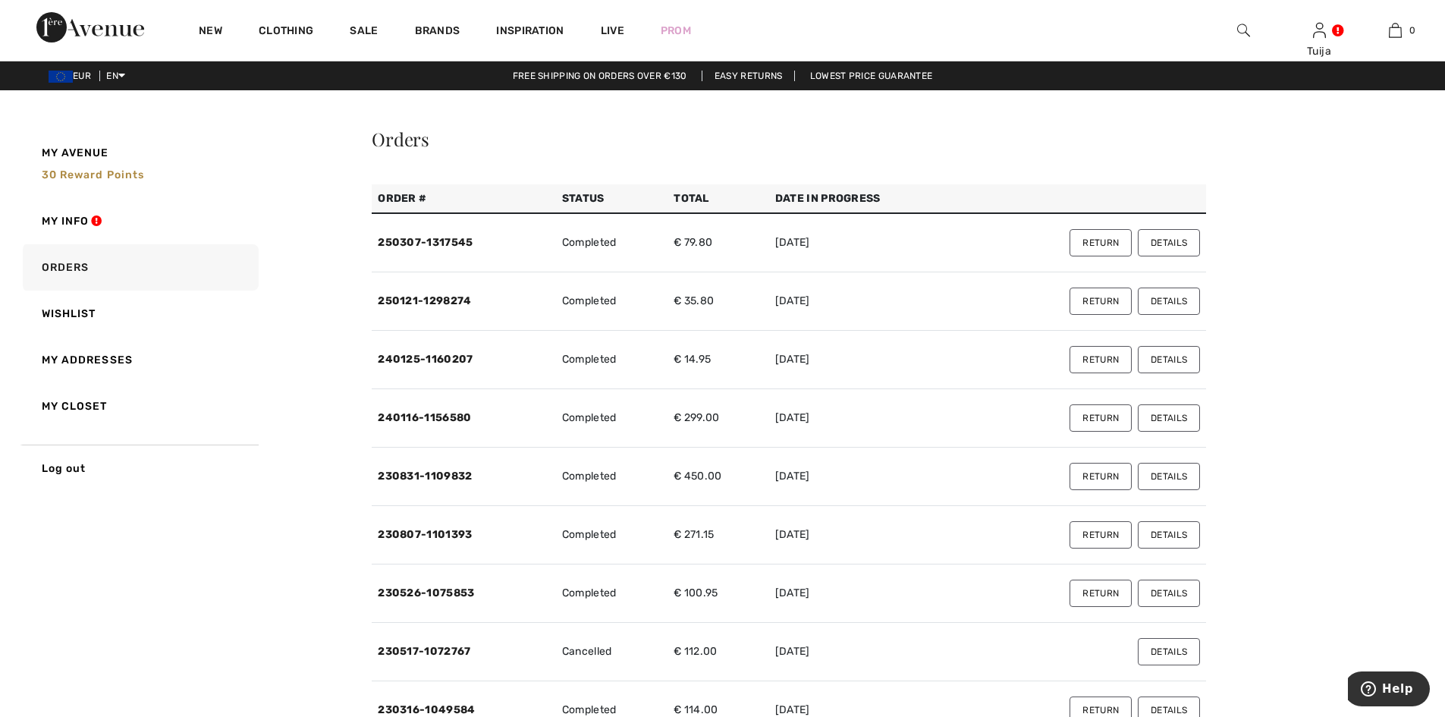
click at [621, 74] on link "Free shipping on orders over €130" at bounding box center [600, 76] width 199 height 11
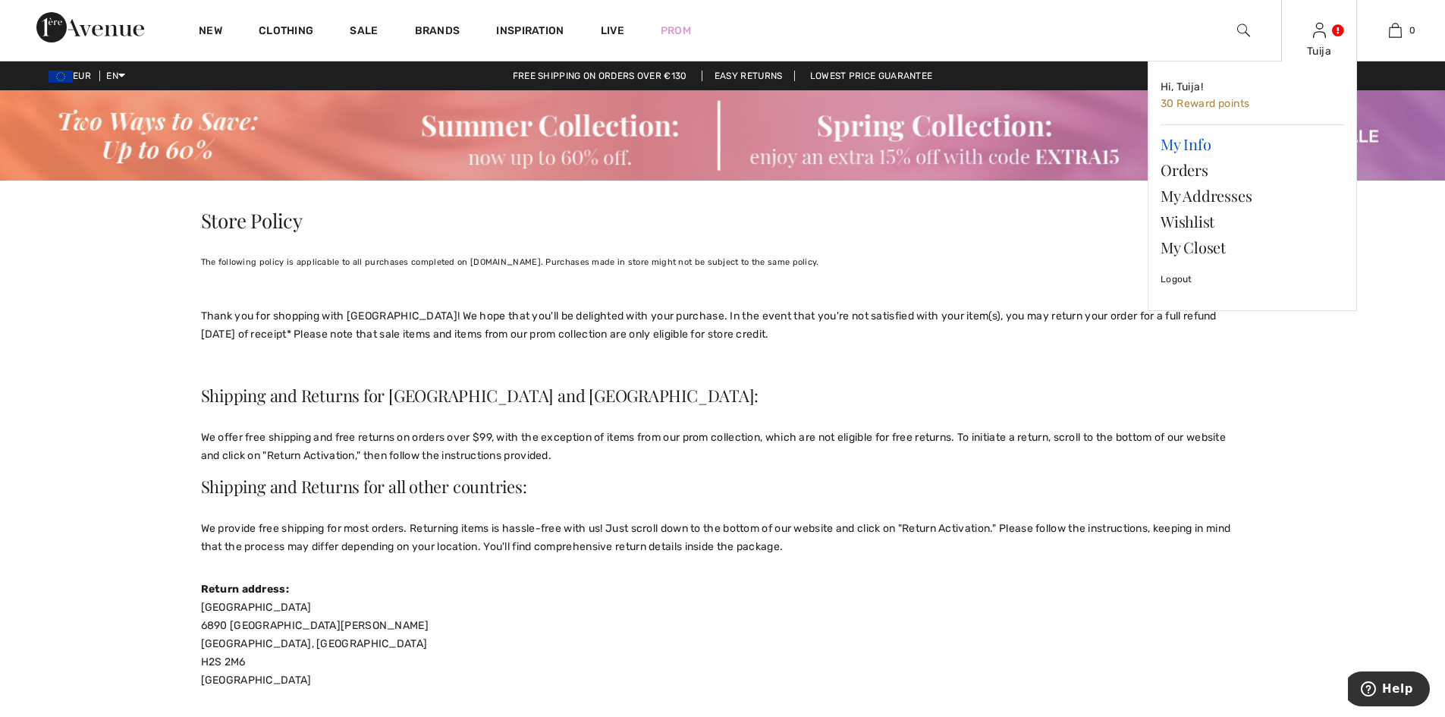
click at [1200, 140] on link "My Info" at bounding box center [1253, 144] width 184 height 26
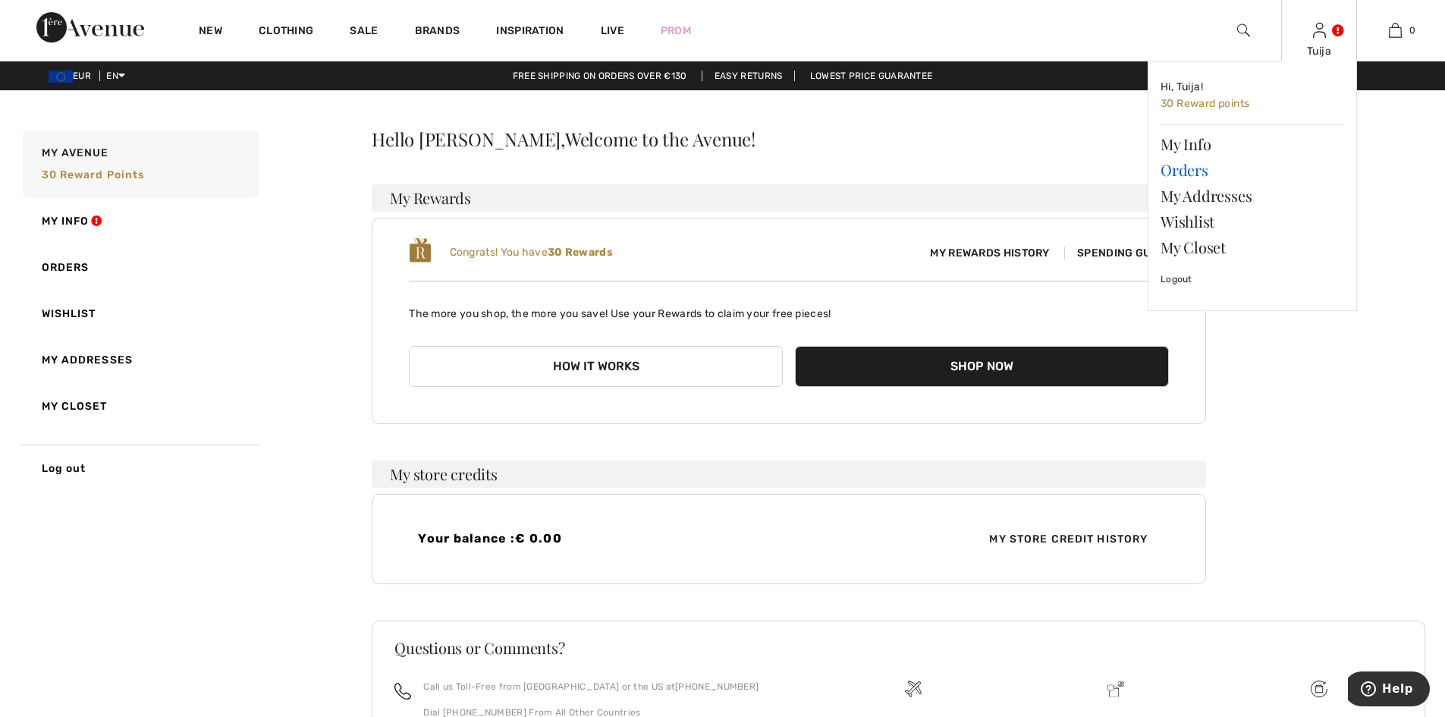
click at [1180, 168] on link "Orders" at bounding box center [1253, 170] width 184 height 26
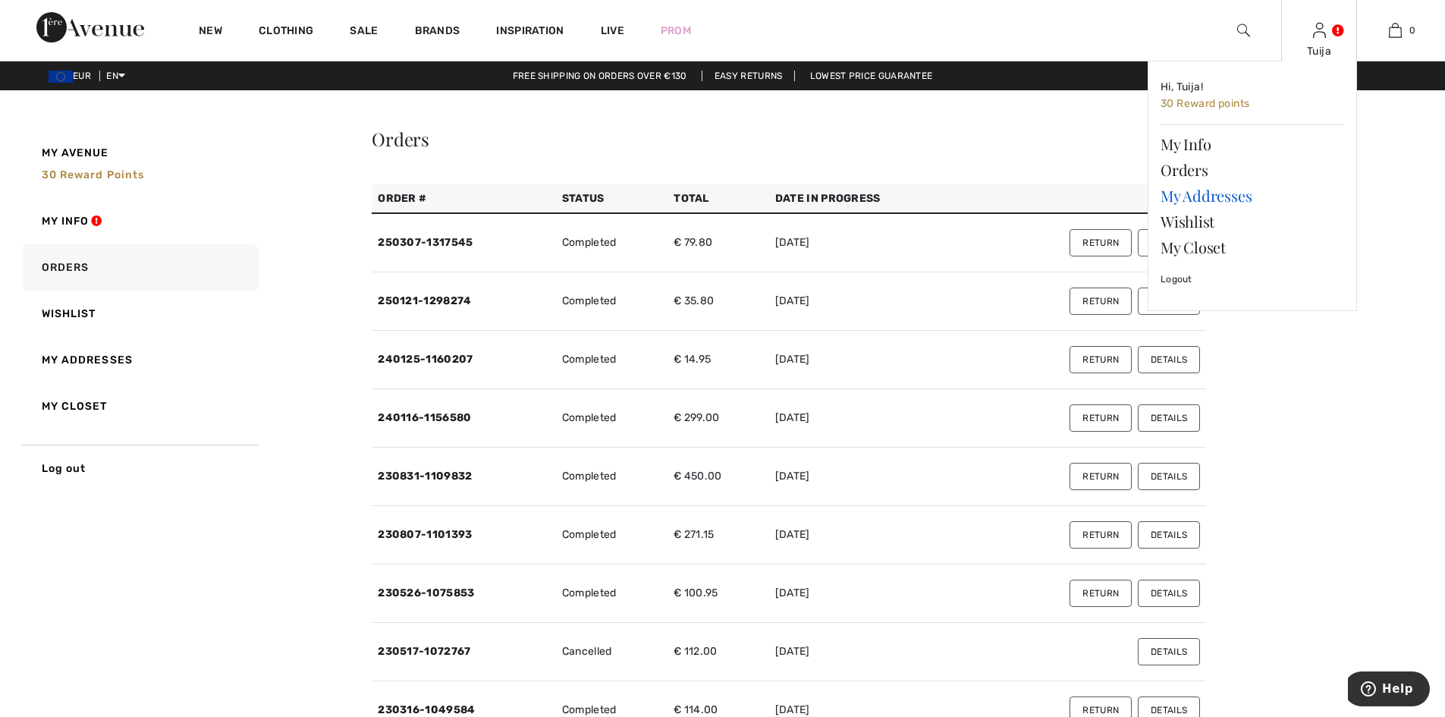
click at [1228, 197] on link "My Addresses" at bounding box center [1253, 196] width 184 height 26
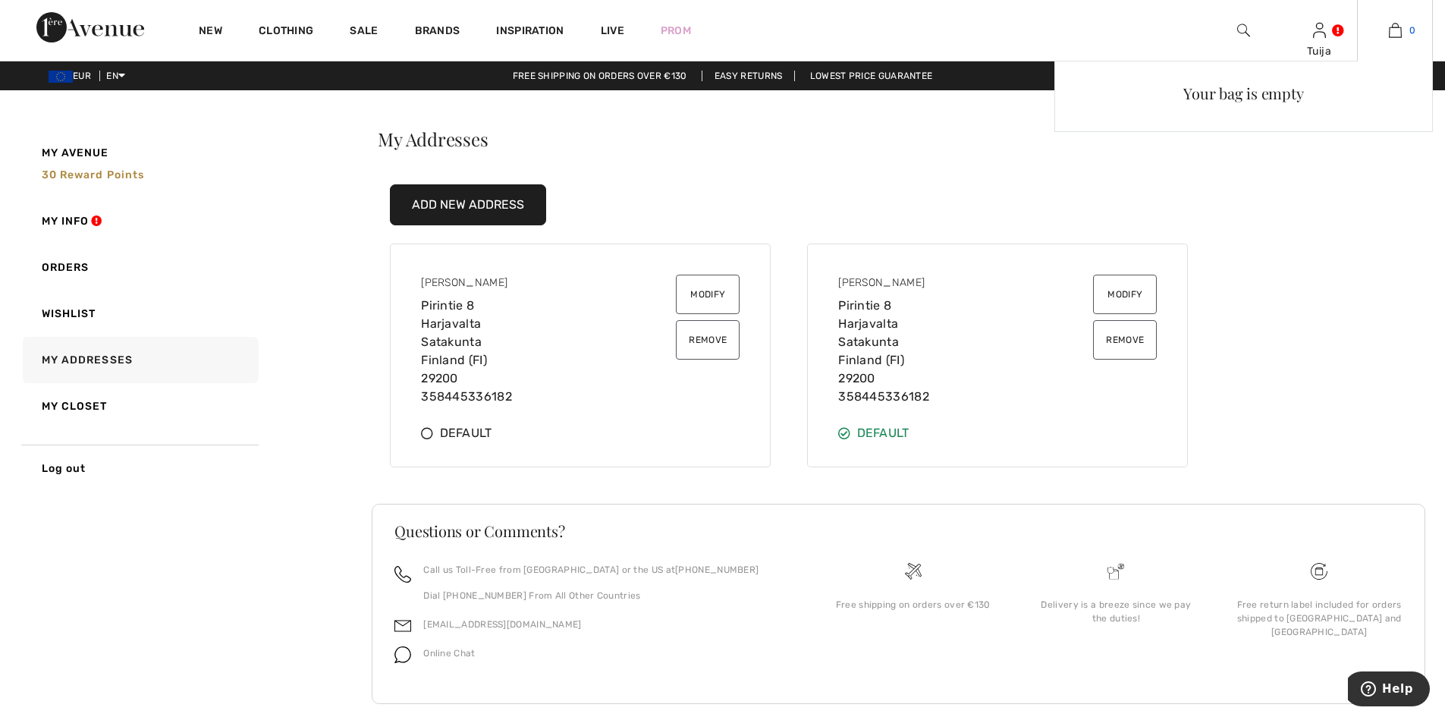
click at [1394, 29] on img at bounding box center [1395, 30] width 13 height 18
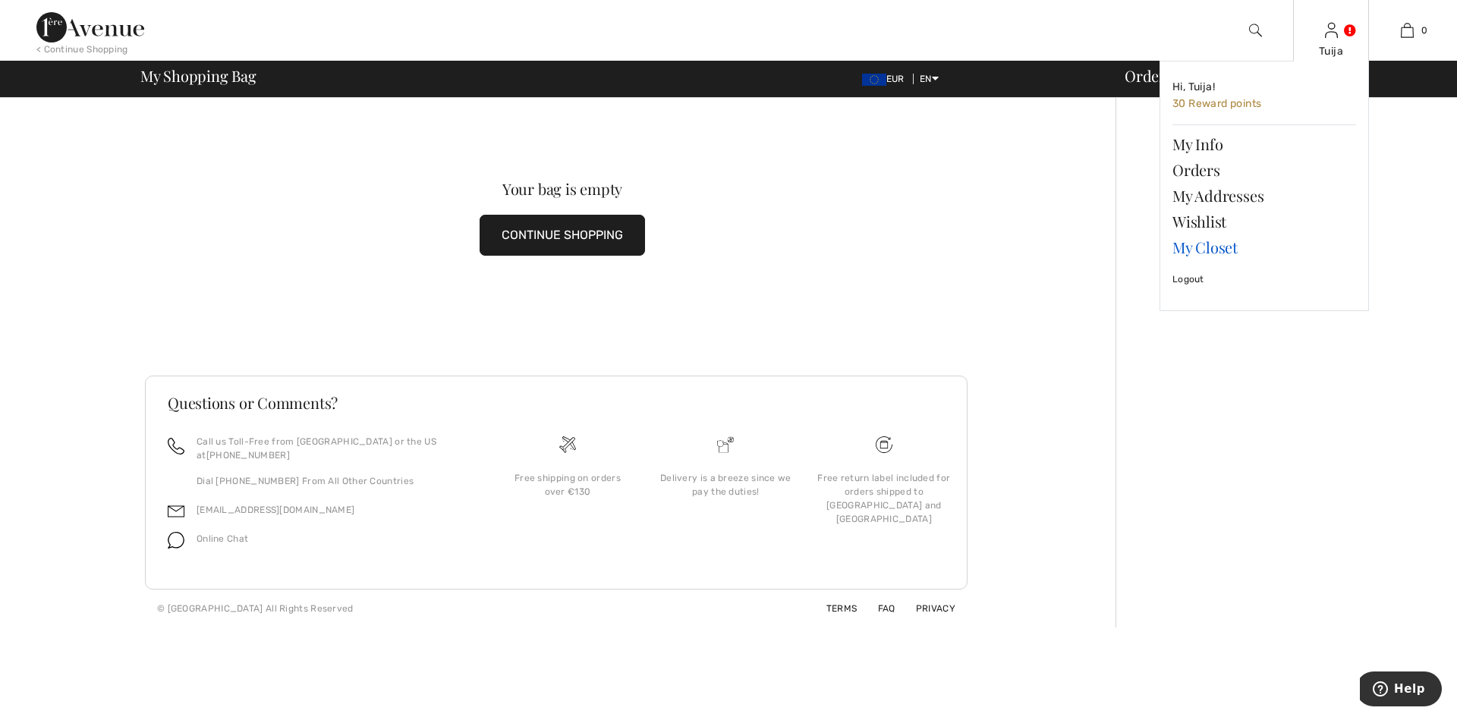
click at [1203, 247] on link "My Closet" at bounding box center [1264, 247] width 184 height 26
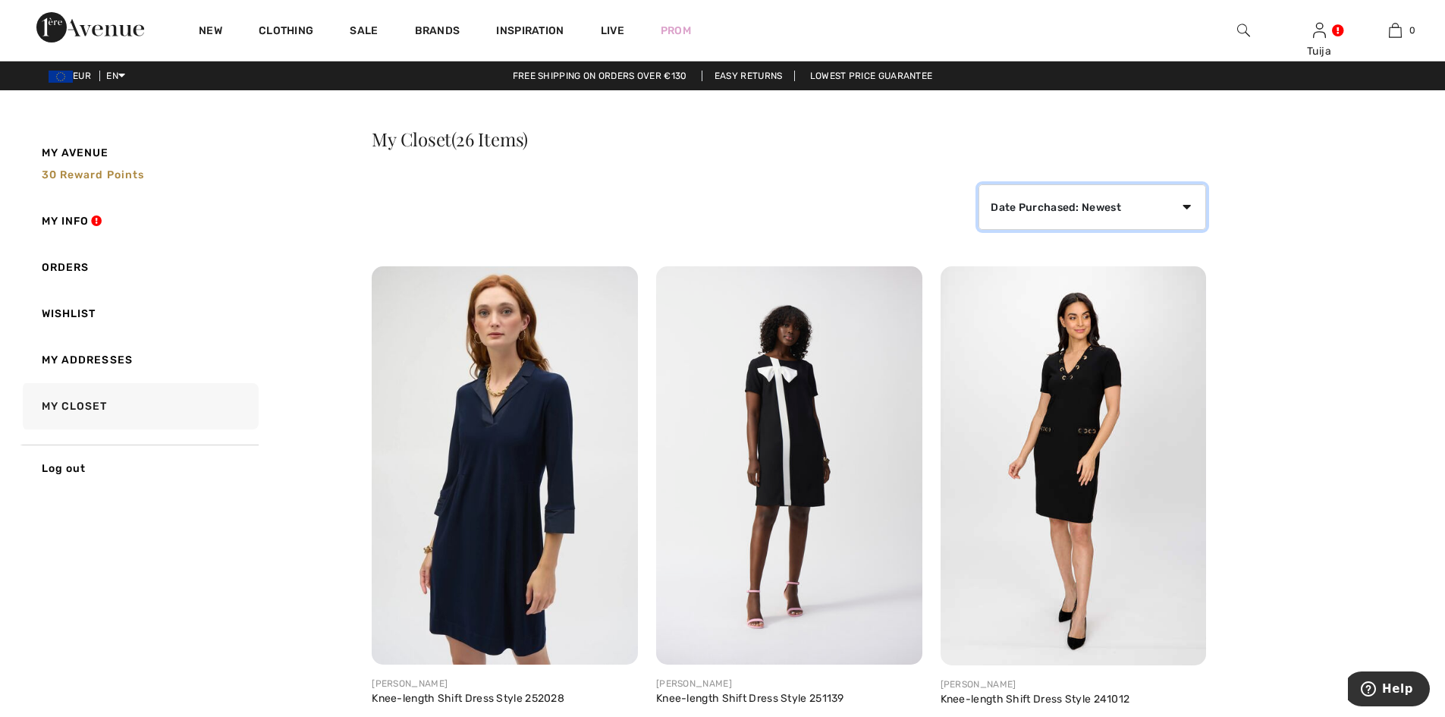
click at [1052, 206] on select "Date Purchased: Newest Date Purchased: Oldest Price: High to Low Price: Low to …" at bounding box center [1093, 207] width 228 height 46
click at [979, 184] on select "Date Purchased: Newest Date Purchased: Oldest Price: High to Low Price: Low to …" at bounding box center [1093, 207] width 228 height 46
click at [1189, 206] on select "Date Purchased: Newest Date Purchased: Oldest Price: High to Low Price: Low to …" at bounding box center [1093, 207] width 228 height 46
click at [74, 220] on link "My Info" at bounding box center [139, 221] width 239 height 46
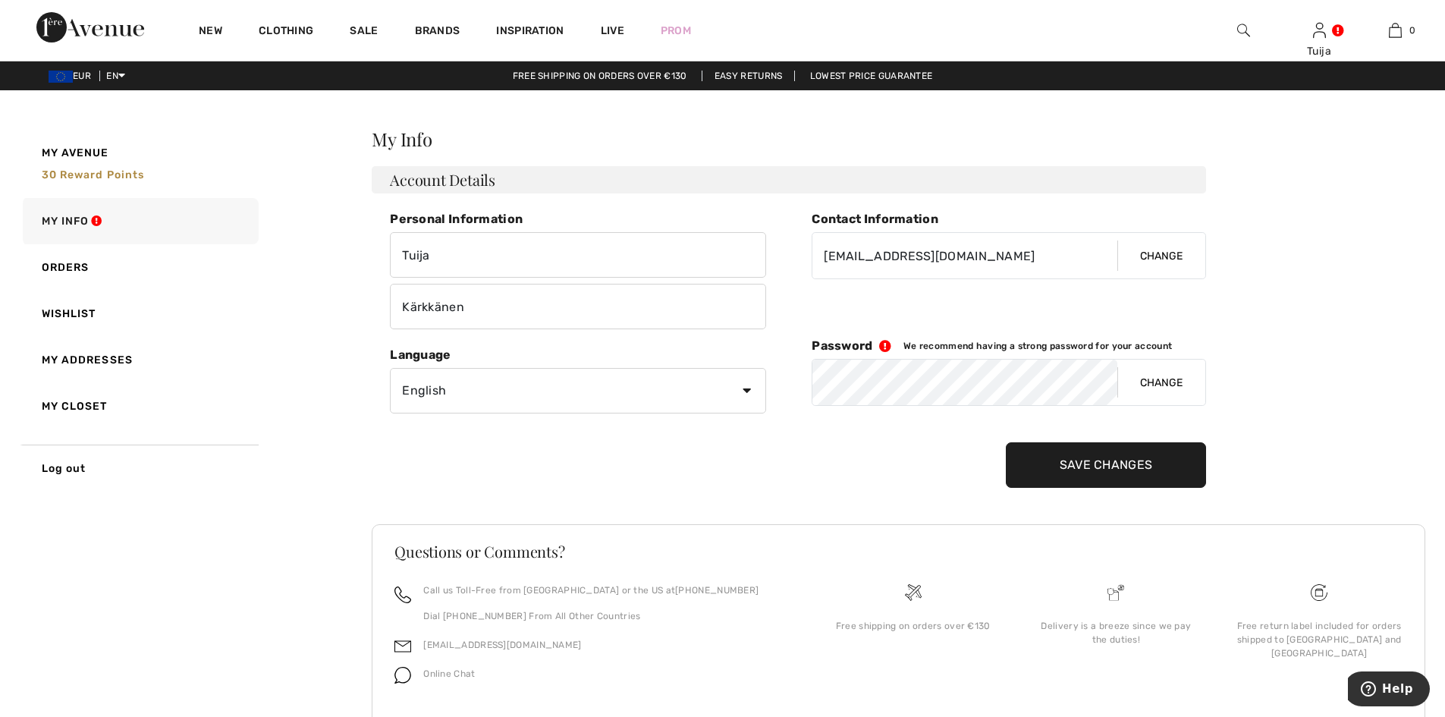
click at [1148, 380] on button "Change" at bounding box center [1162, 383] width 88 height 46
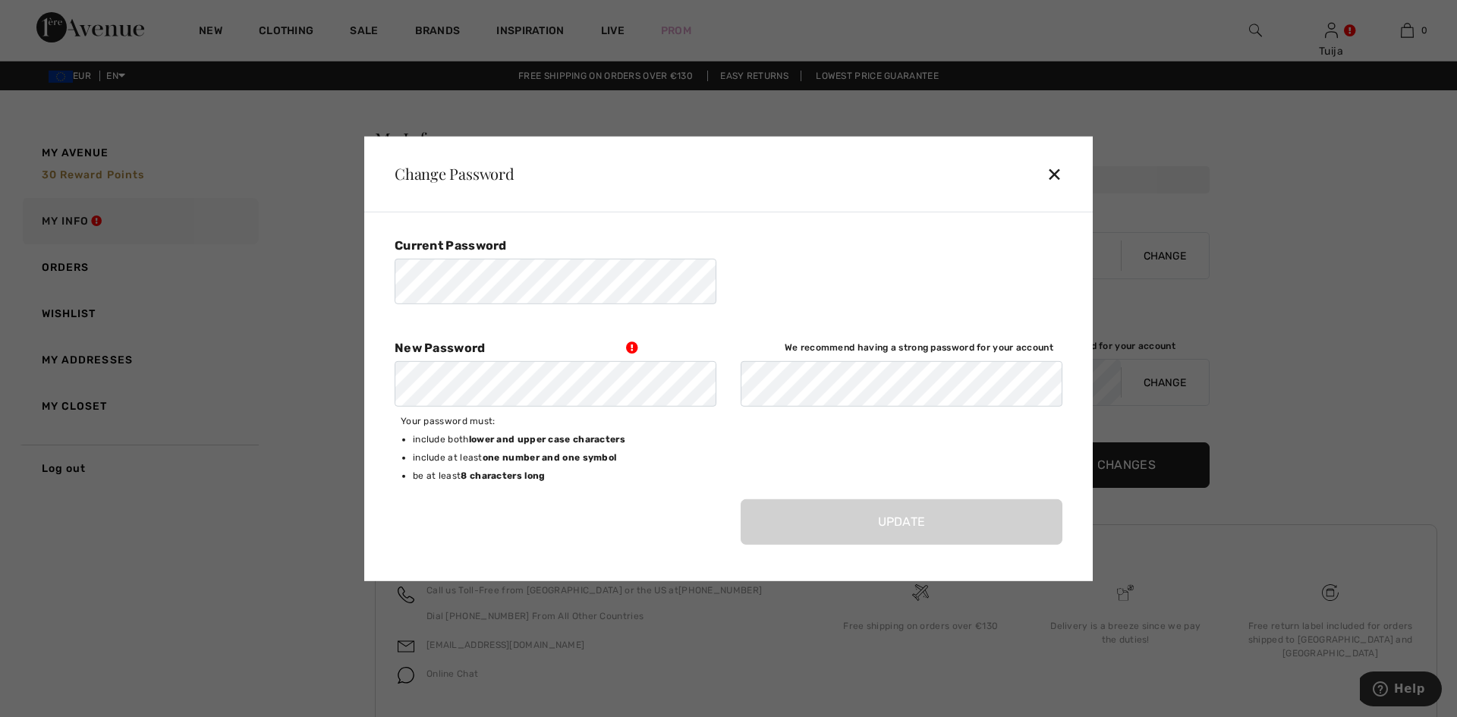
click at [1038, 169] on div "Change Password ✕" at bounding box center [728, 174] width 728 height 76
click at [1059, 174] on div "✕" at bounding box center [1060, 174] width 28 height 32
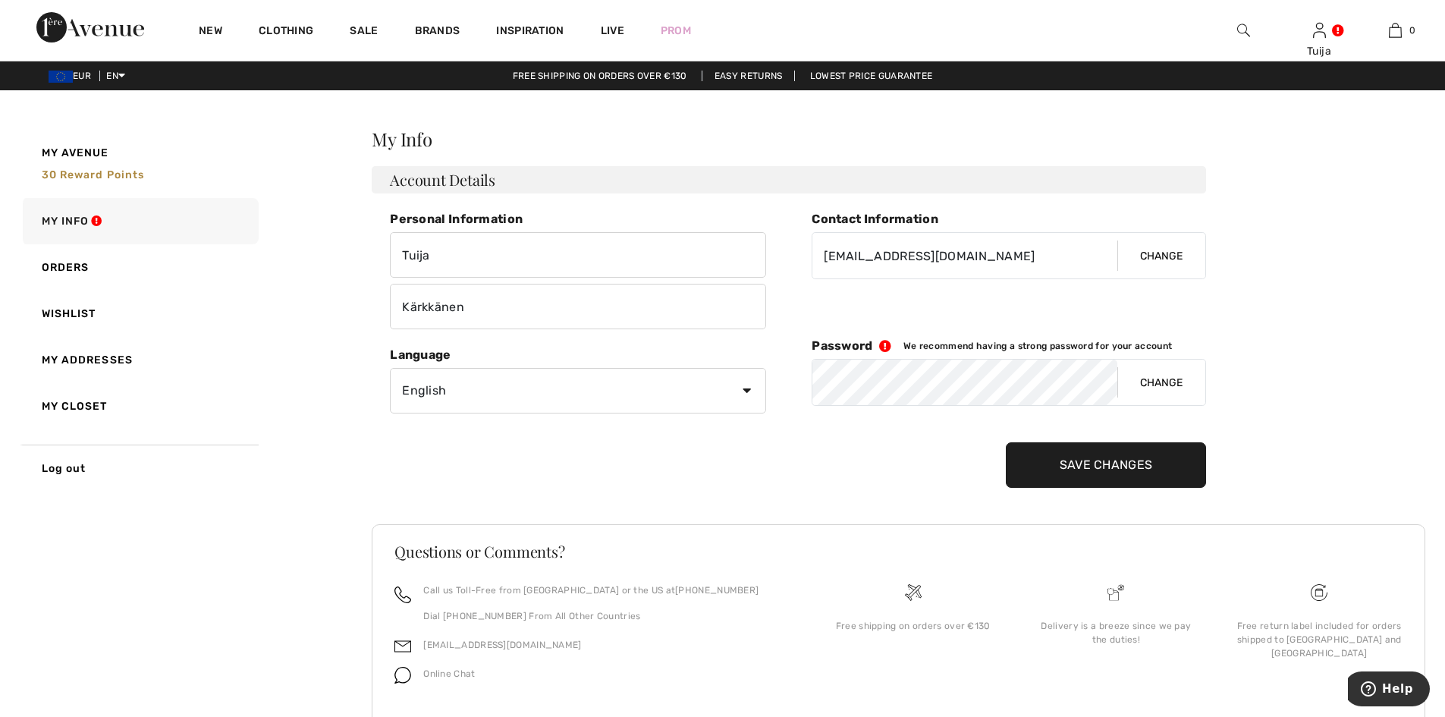
click at [1244, 27] on img at bounding box center [1243, 30] width 13 height 18
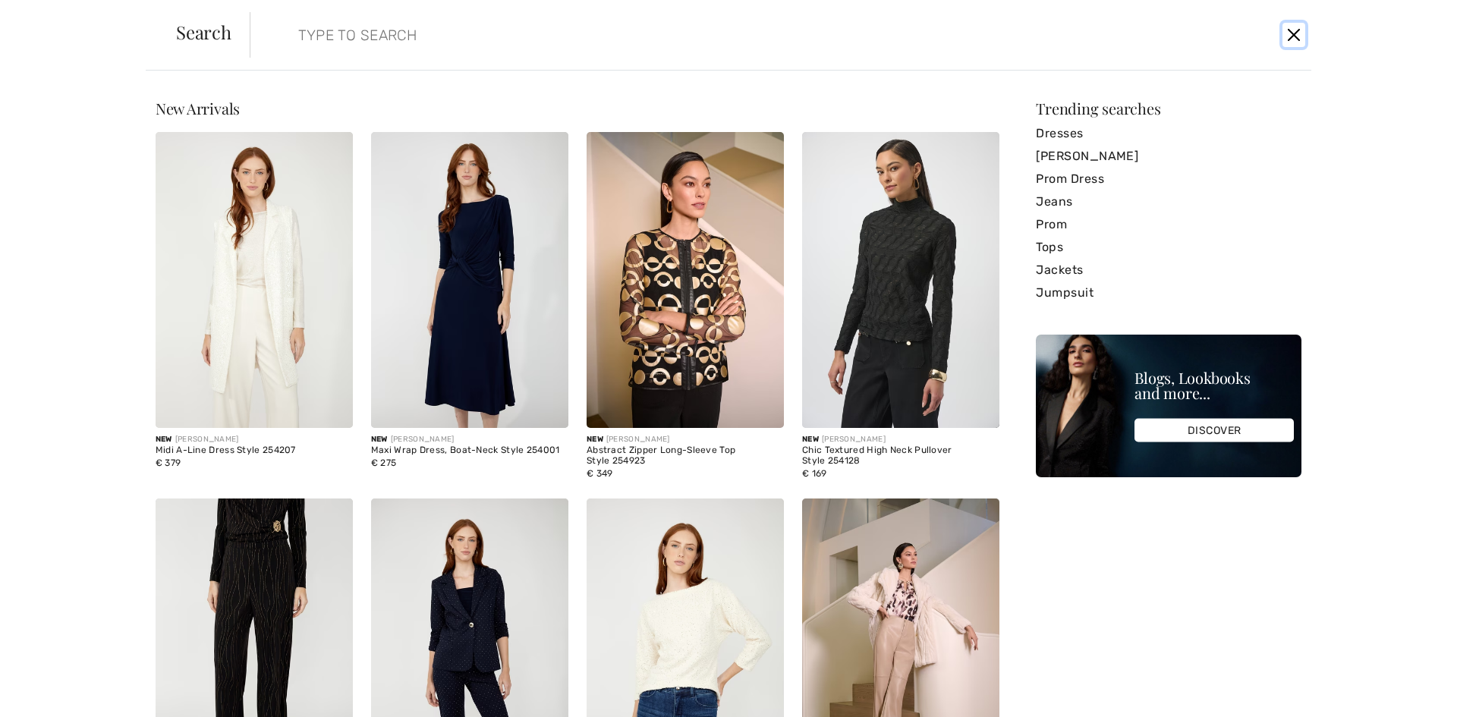
click at [1297, 36] on button "Close" at bounding box center [1293, 35] width 23 height 24
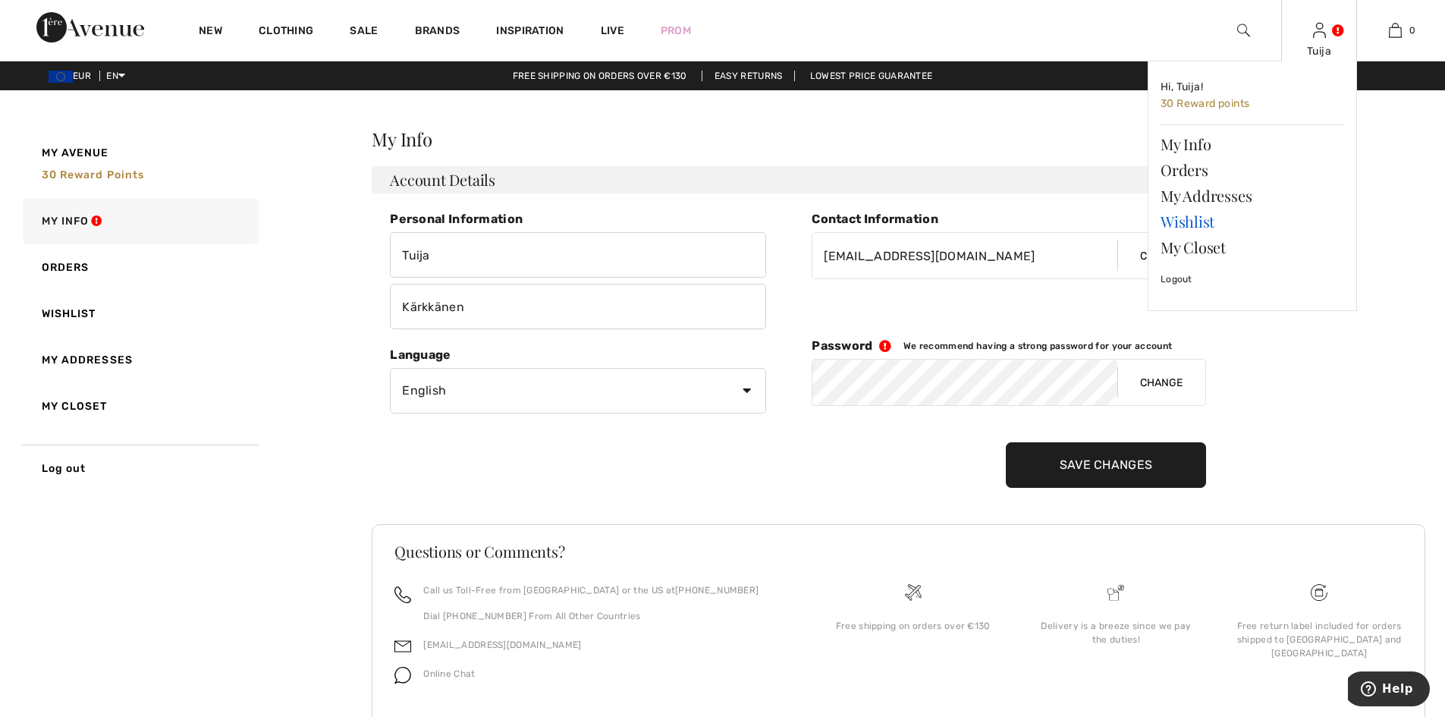
click at [1193, 222] on link "Wishlist" at bounding box center [1253, 222] width 184 height 26
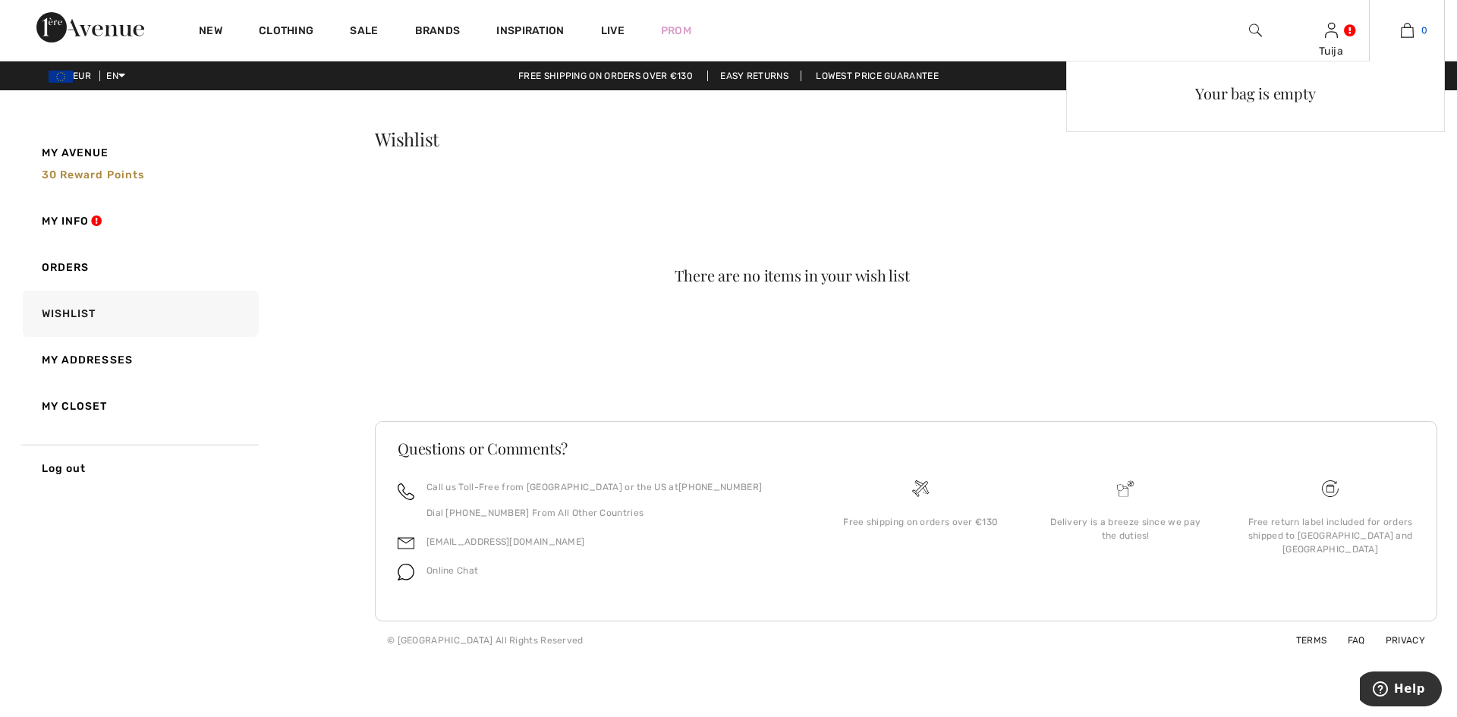
click at [1411, 27] on img at bounding box center [1407, 30] width 13 height 18
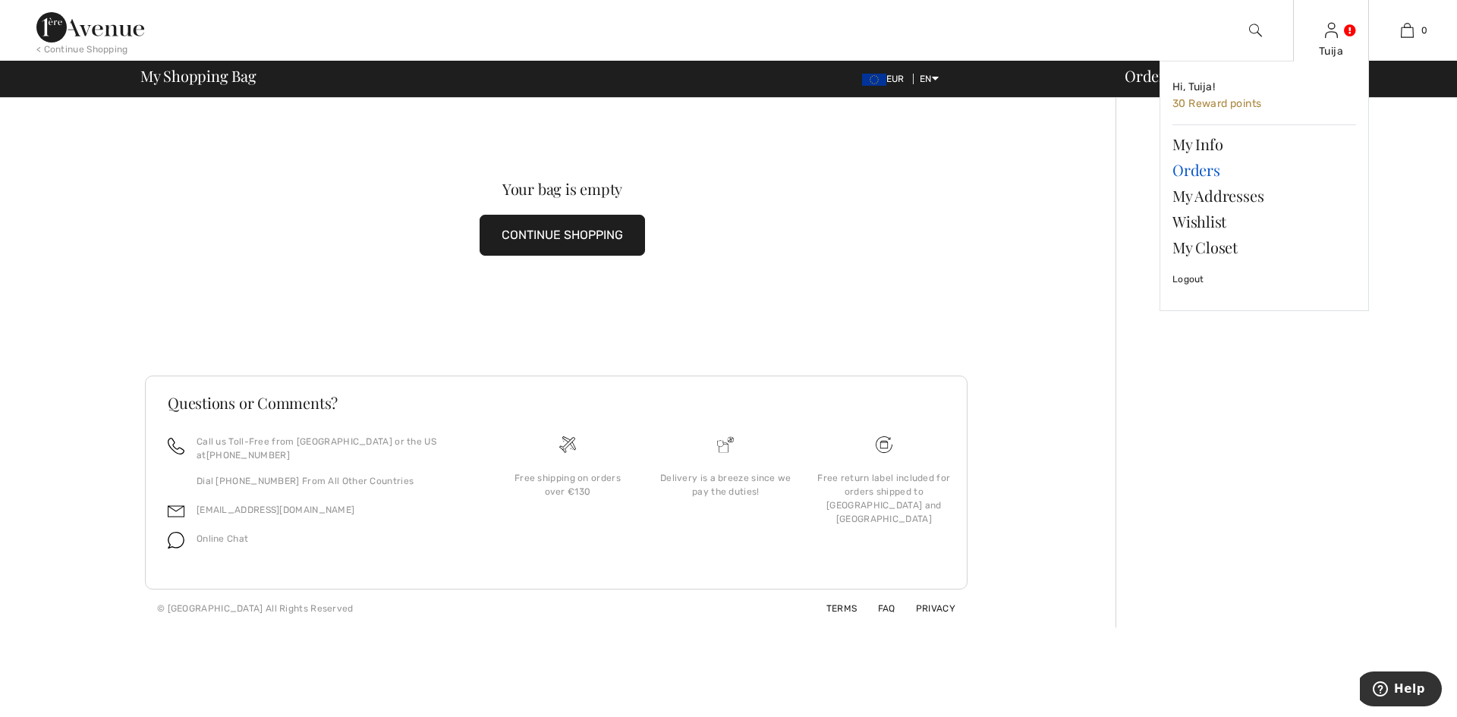
click at [1184, 168] on link "Orders" at bounding box center [1264, 170] width 184 height 26
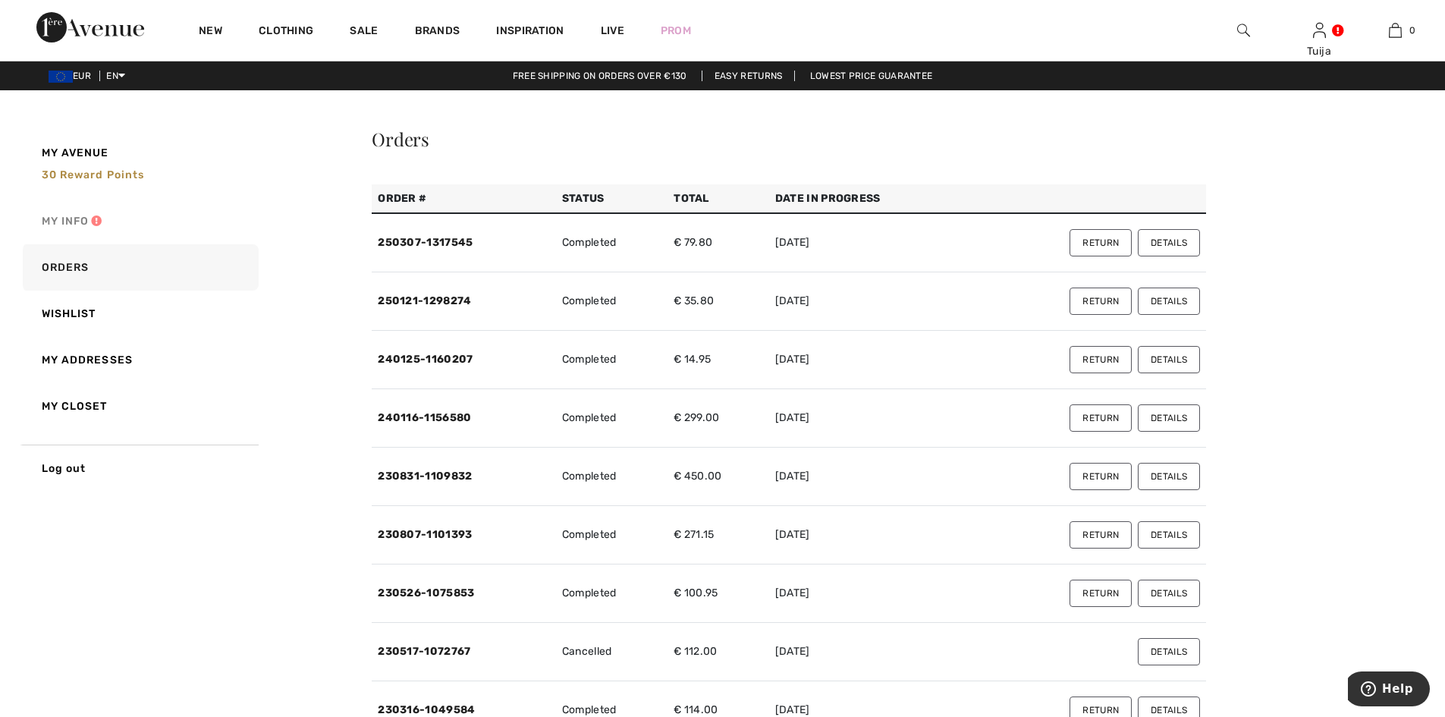
click at [94, 225] on link "My Info" at bounding box center [139, 221] width 239 height 46
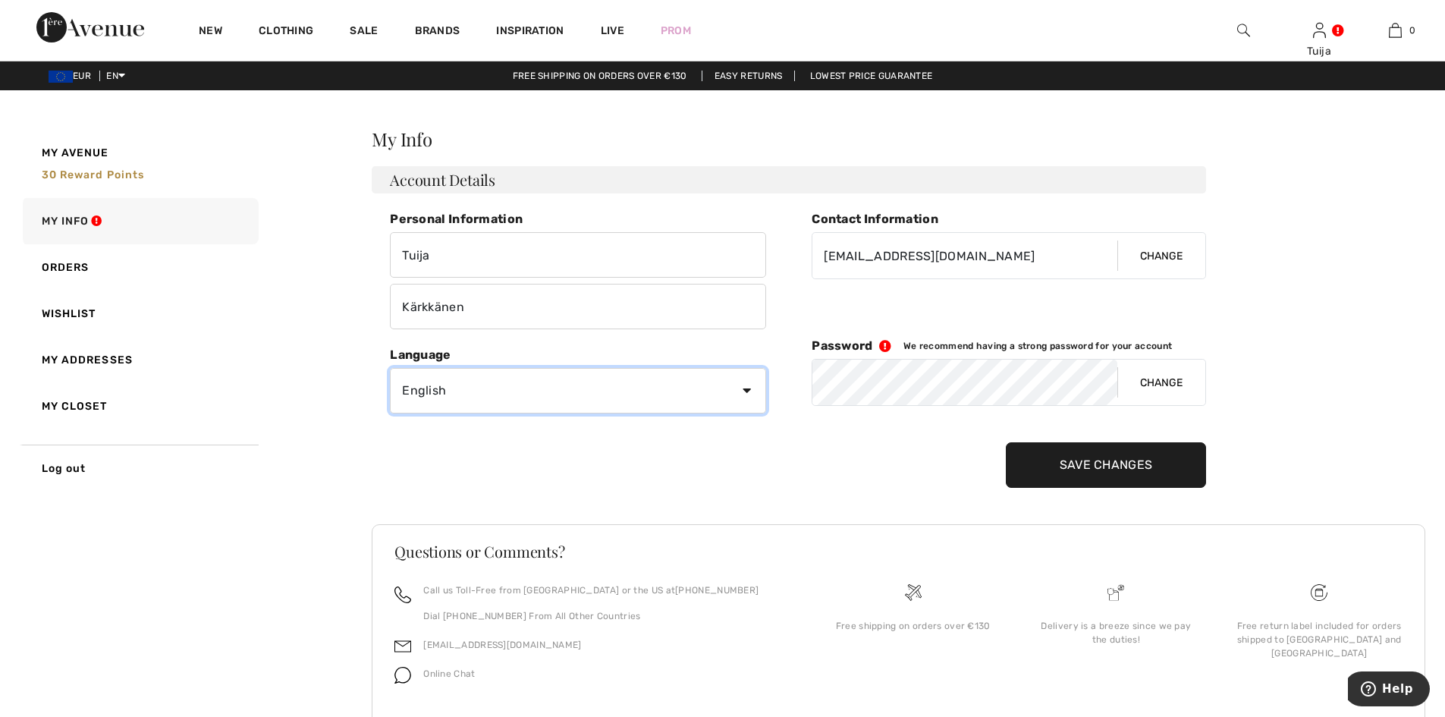
click at [744, 389] on select "English Français" at bounding box center [578, 391] width 376 height 46
click at [301, 369] on div "My Avenue 30 Reward points My Info Orders Wishlist My Addresses My Closet Log o…" at bounding box center [722, 445] width 1409 height 636
click at [76, 320] on link "Wishlist" at bounding box center [139, 314] width 239 height 46
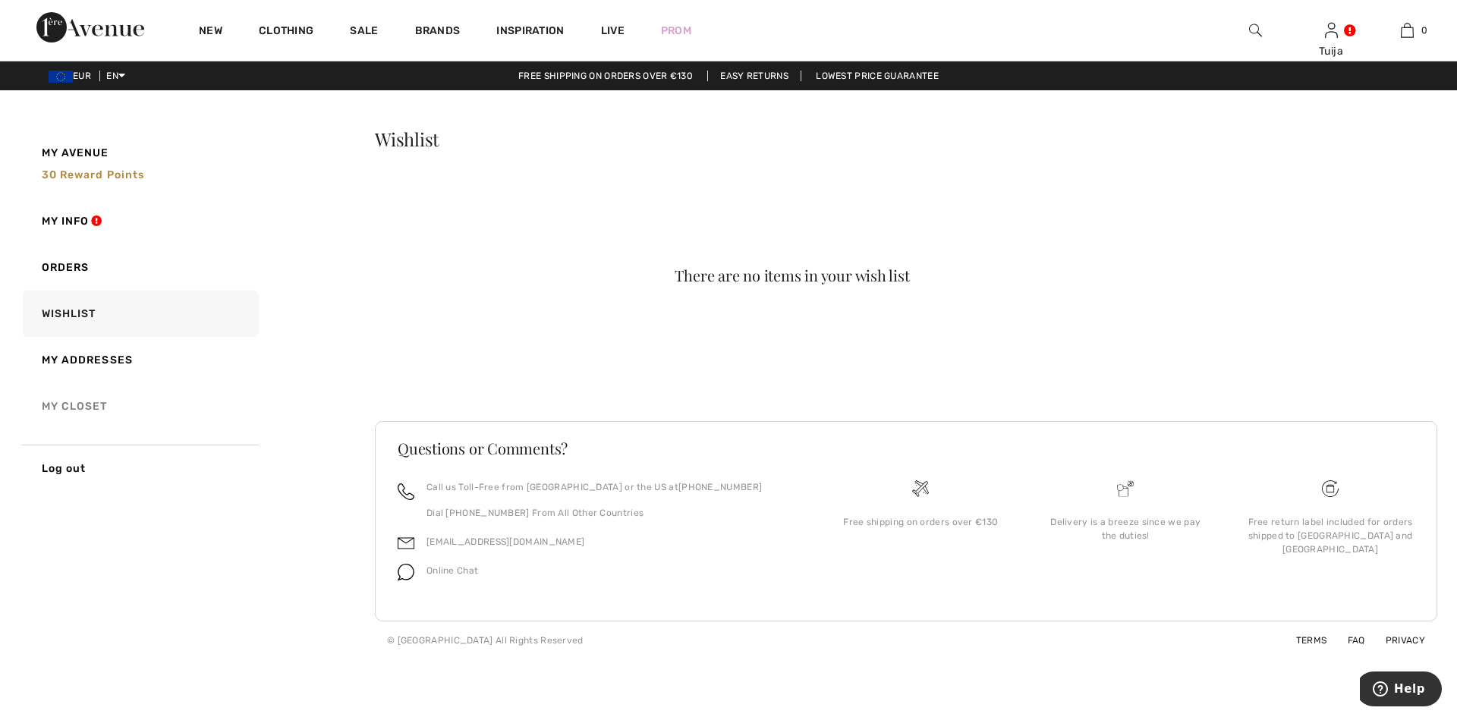
click at [80, 404] on link "My Closet" at bounding box center [139, 406] width 239 height 46
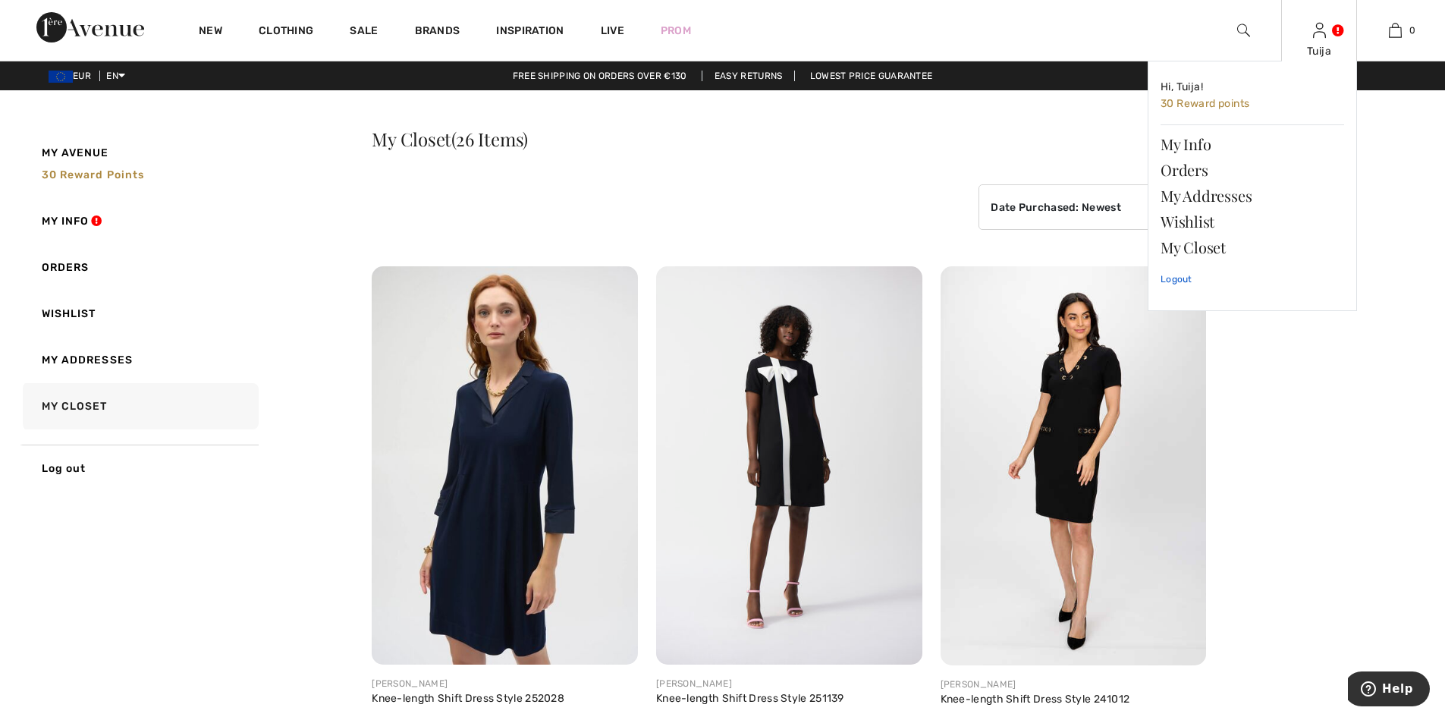
click at [1180, 278] on link "Logout" at bounding box center [1253, 279] width 184 height 38
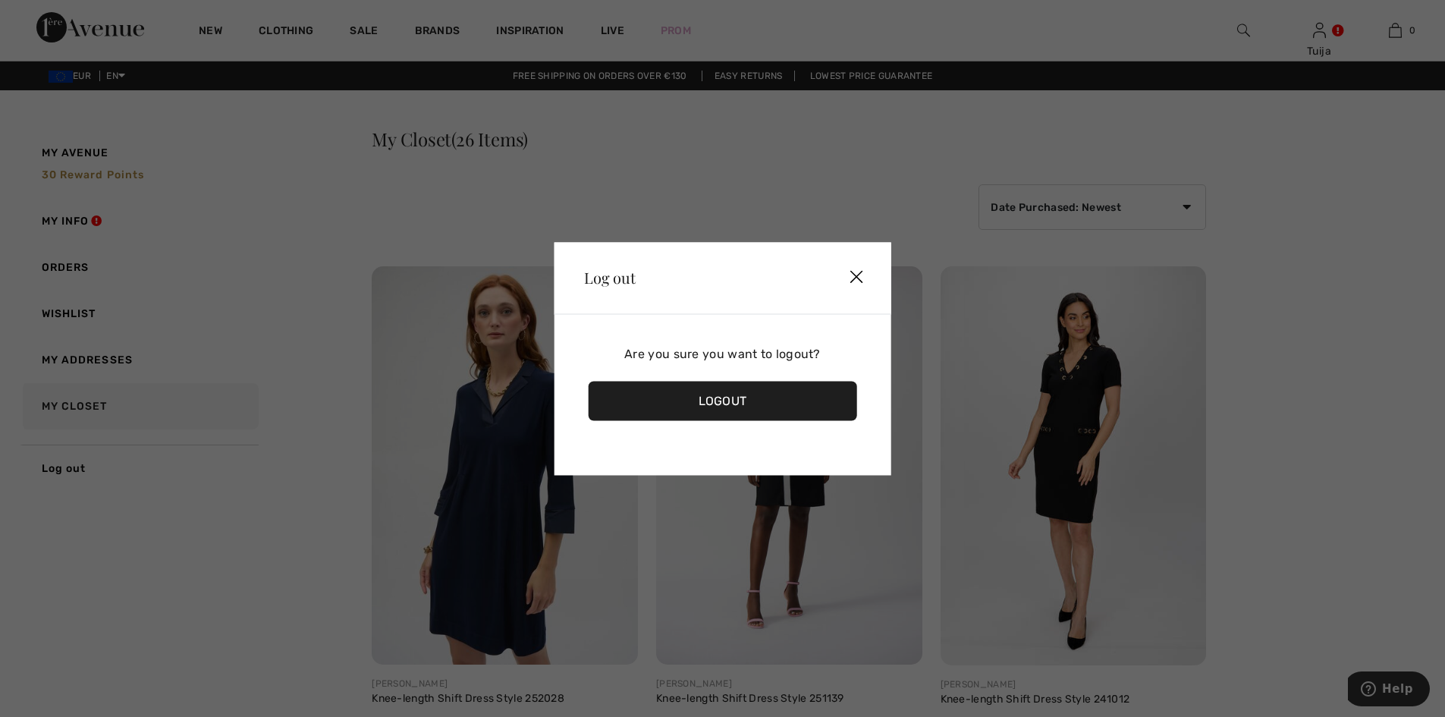
scroll to position [76, 0]
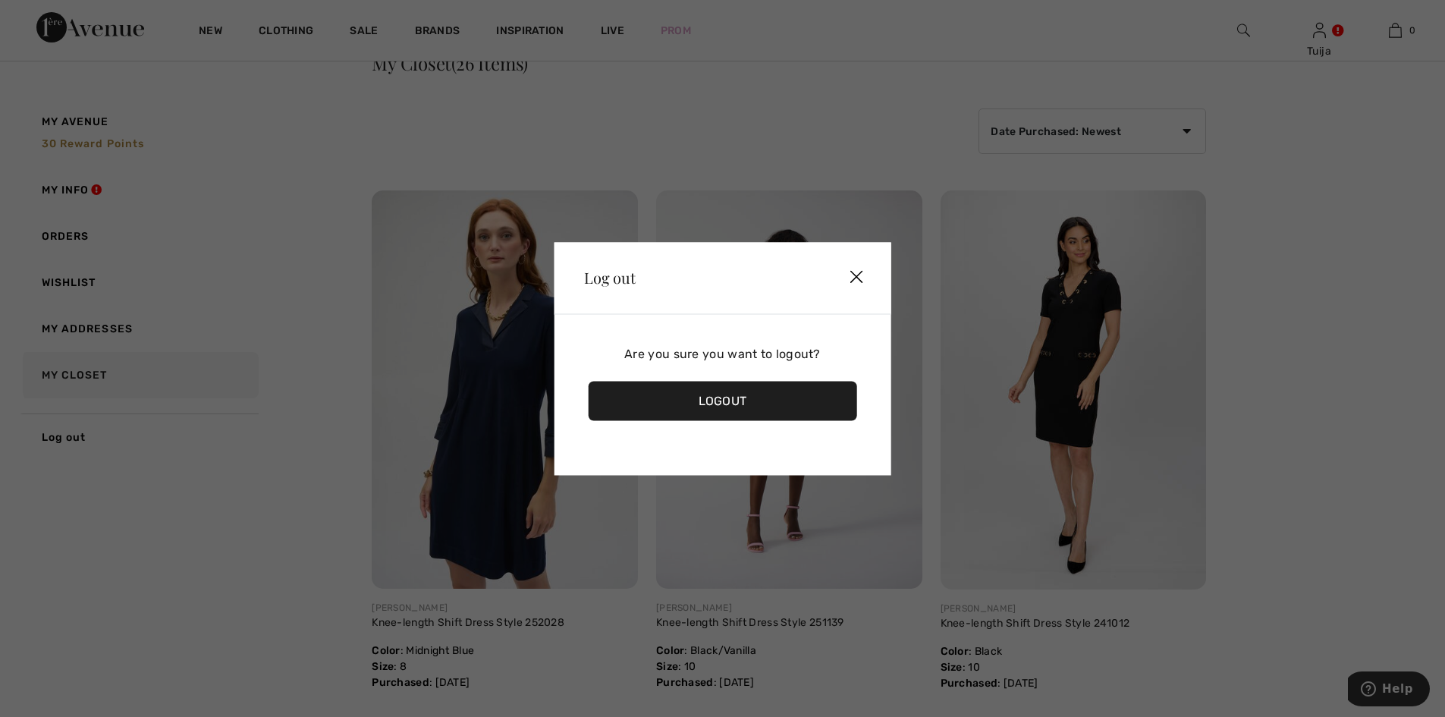
click at [738, 394] on div "Logout" at bounding box center [722, 400] width 269 height 39
